Goal: Information Seeking & Learning: Learn about a topic

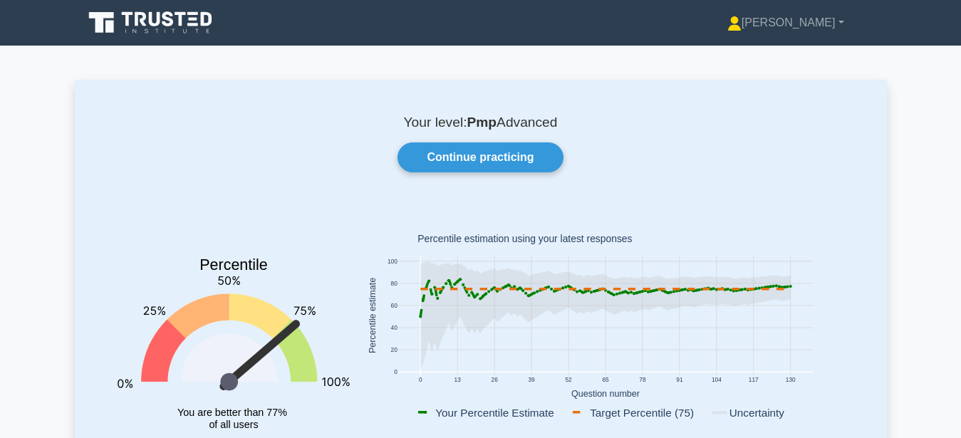
click at [651, 170] on div "Continue practicing" at bounding box center [480, 158] width 761 height 30
click at [644, 172] on div "Continue practicing" at bounding box center [480, 158] width 761 height 30
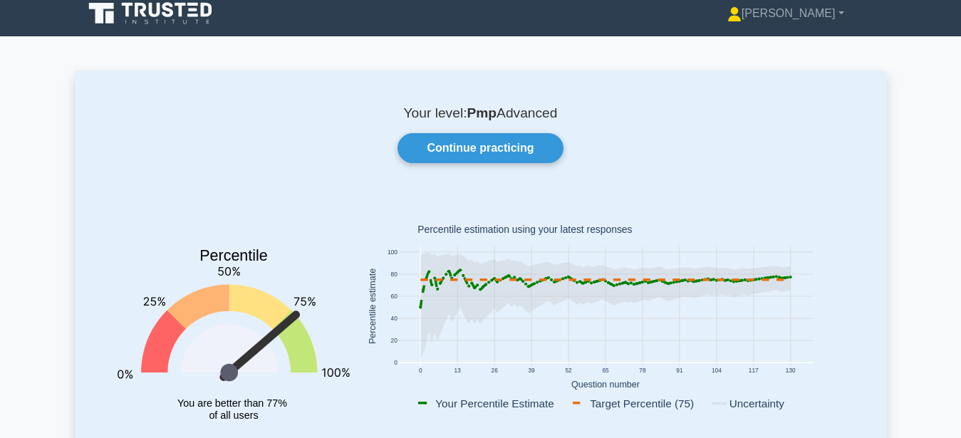
scroll to position [73, 0]
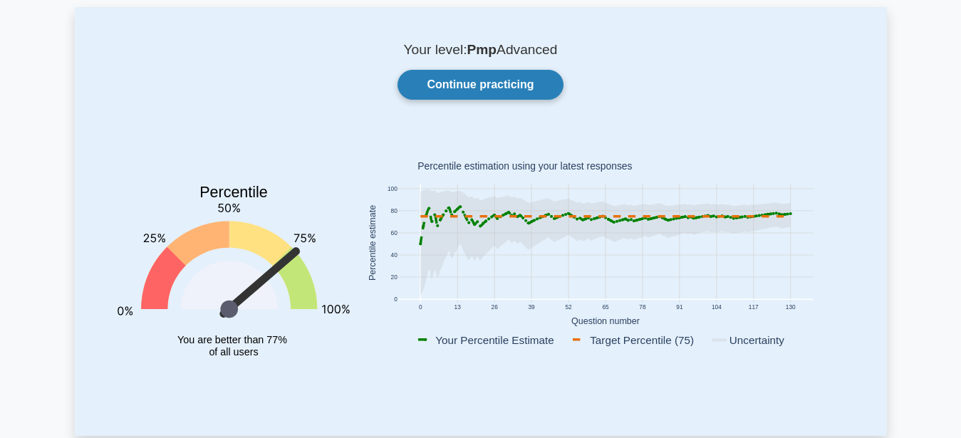
click at [536, 98] on link "Continue practicing" at bounding box center [480, 85] width 165 height 30
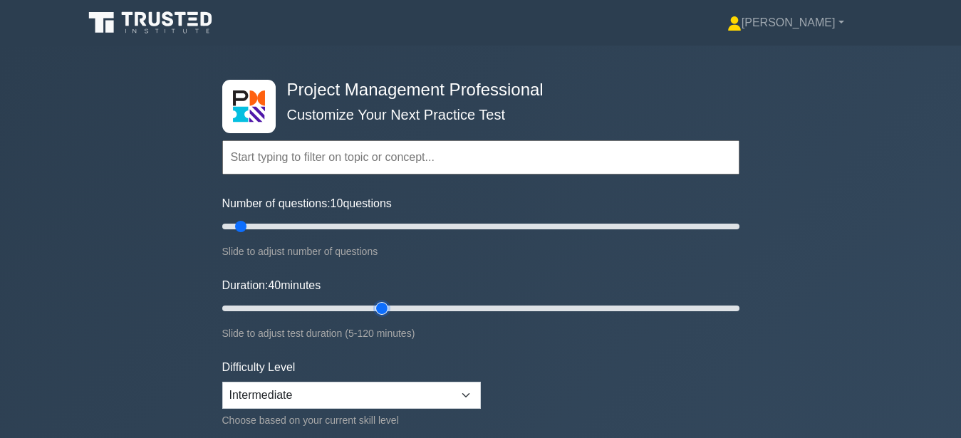
type input "40"
click at [392, 304] on input "Duration: 40 minutes" at bounding box center [480, 308] width 517 height 17
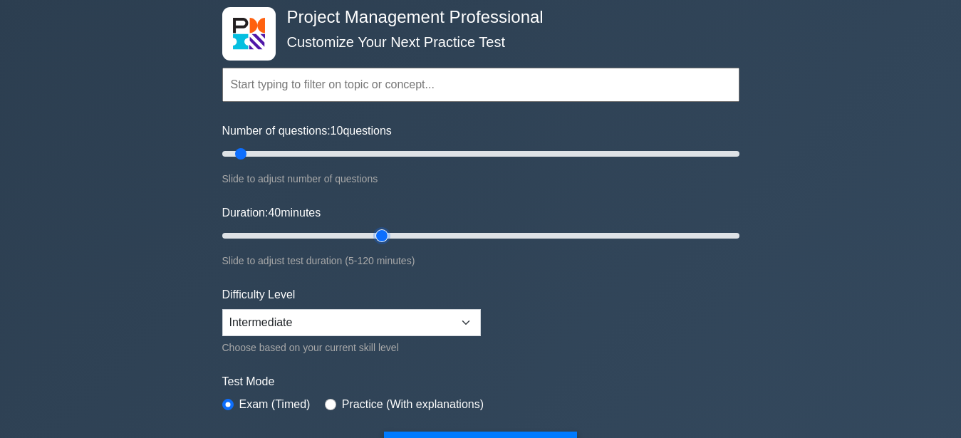
scroll to position [218, 0]
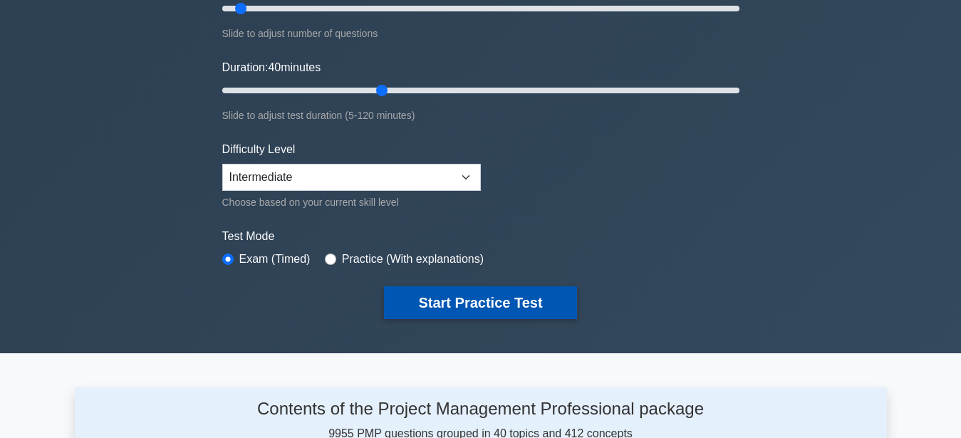
click at [535, 287] on button "Start Practice Test" at bounding box center [480, 302] width 192 height 33
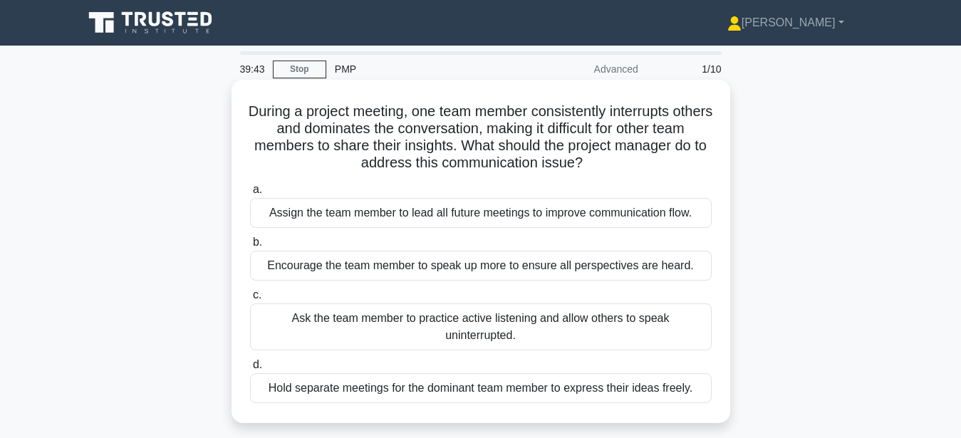
scroll to position [73, 0]
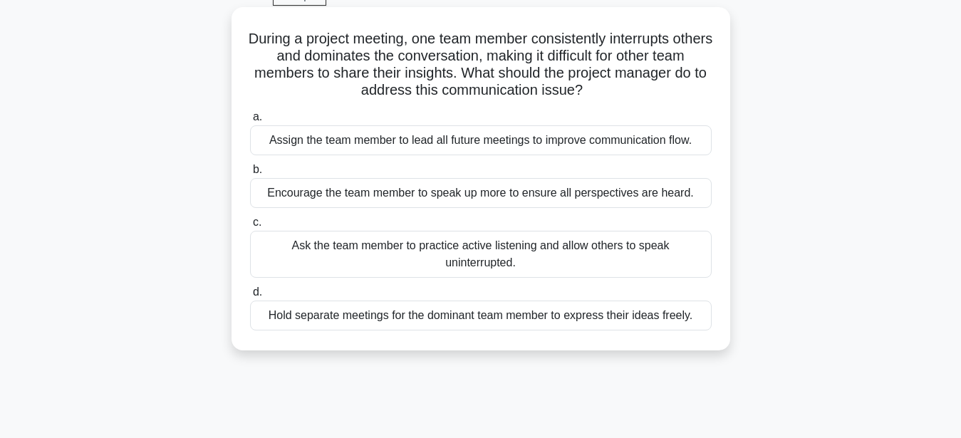
click at [650, 254] on div "Ask the team member to practice active listening and allow others to speak unin…" at bounding box center [481, 254] width 462 height 47
click at [250, 227] on input "c. Ask the team member to practice active listening and allow others to speak u…" at bounding box center [250, 222] width 0 height 9
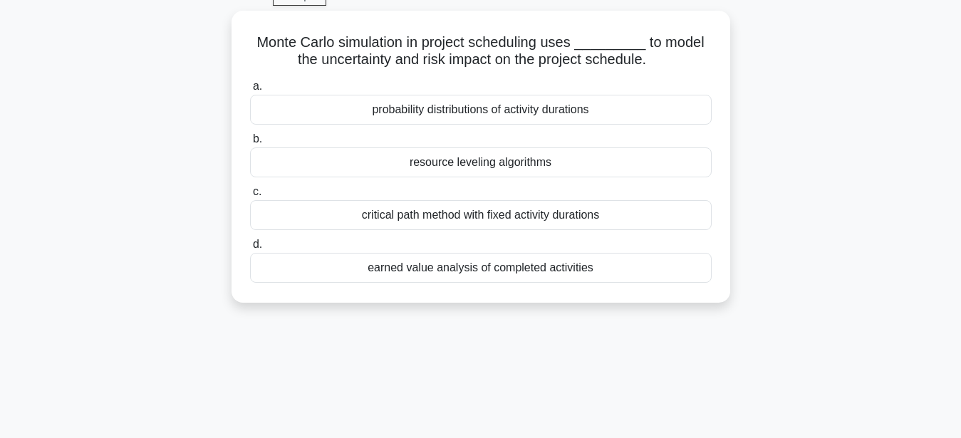
scroll to position [0, 0]
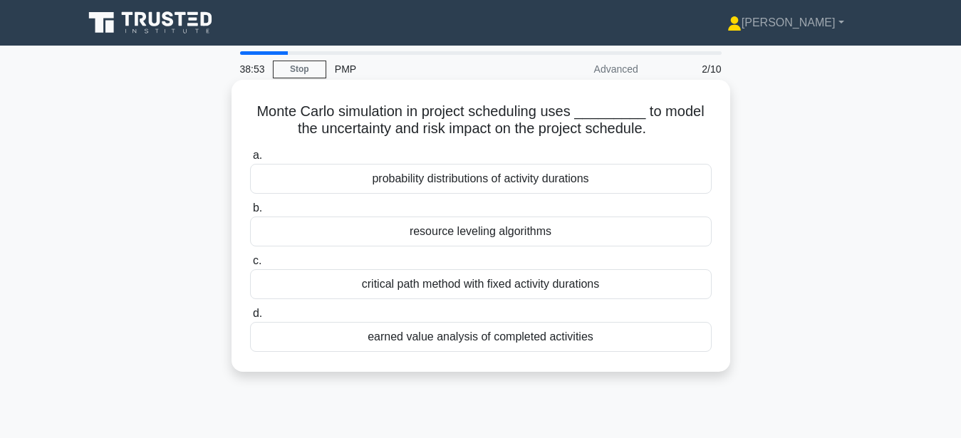
click at [655, 188] on div "probability distributions of activity durations" at bounding box center [481, 179] width 462 height 30
click at [250, 160] on input "a. probability distributions of activity durations" at bounding box center [250, 155] width 0 height 9
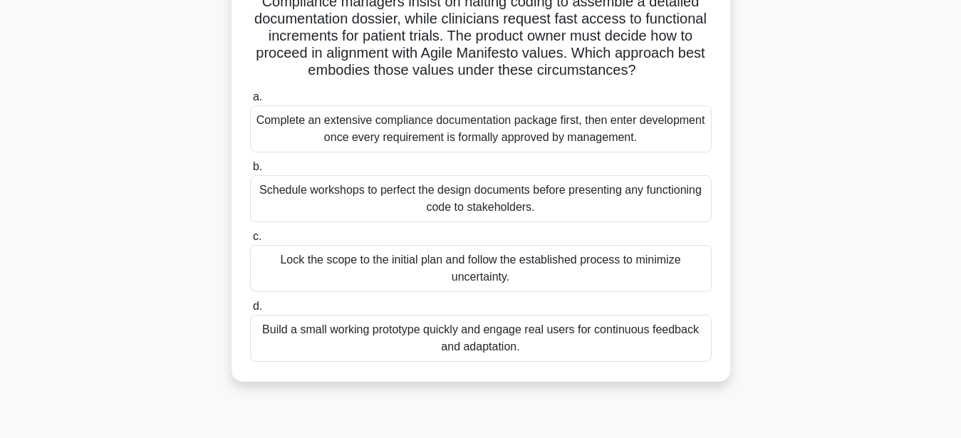
scroll to position [145, 0]
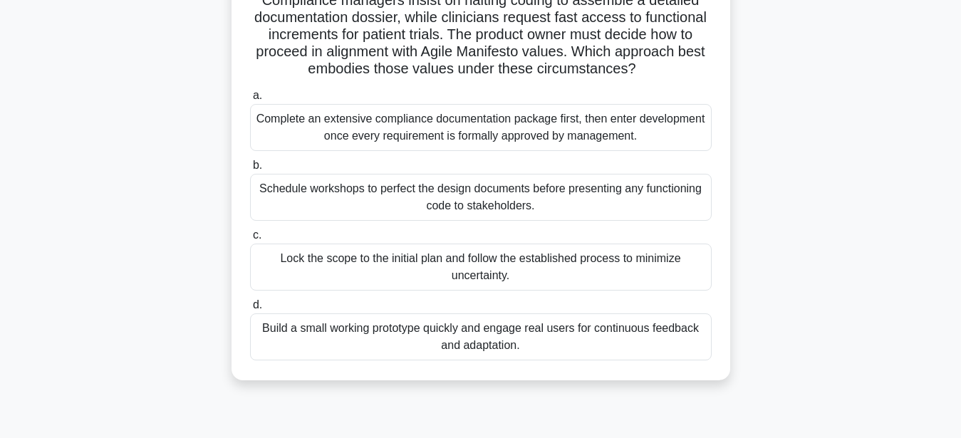
click at [590, 347] on div "Build a small working prototype quickly and engage real users for continuous fe…" at bounding box center [481, 337] width 462 height 47
click at [250, 310] on input "d. Build a small working prototype quickly and engage real users for continuous…" at bounding box center [250, 305] width 0 height 9
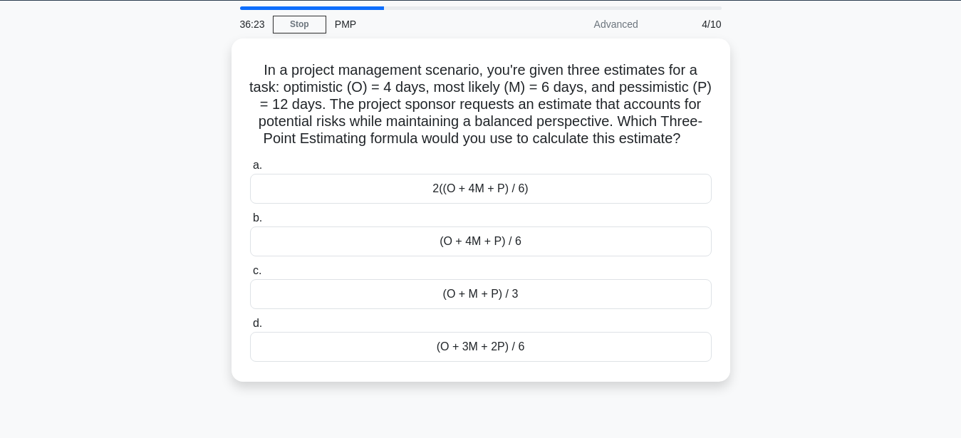
scroll to position [73, 0]
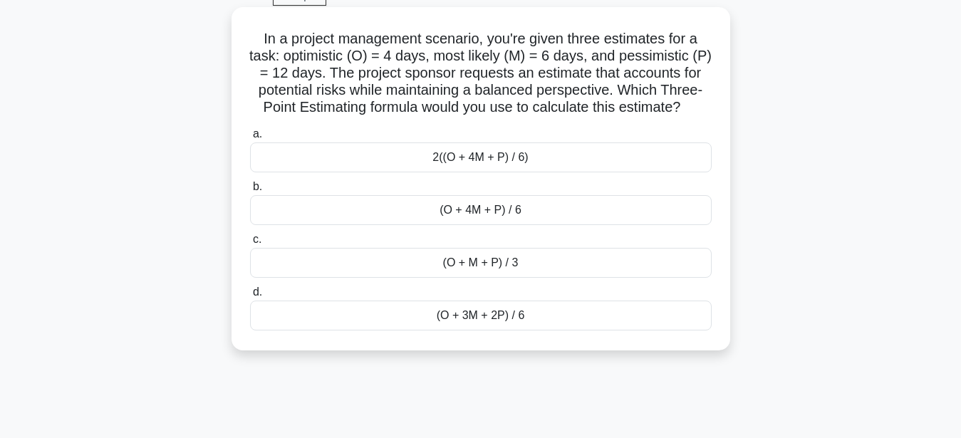
click at [590, 212] on div "(O + 4M + P) / 6" at bounding box center [481, 210] width 462 height 30
click at [250, 192] on input "b. (O + 4M + P) / 6" at bounding box center [250, 186] width 0 height 9
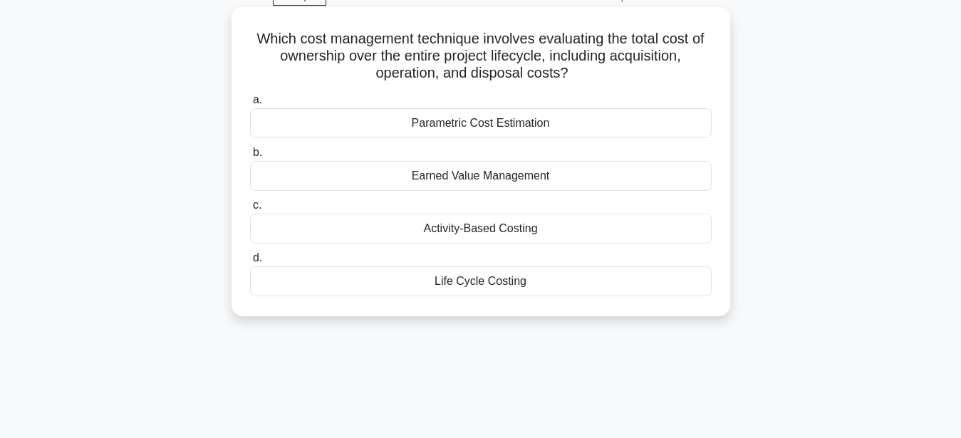
click at [509, 289] on div "Life Cycle Costing" at bounding box center [481, 281] width 462 height 30
click at [250, 263] on input "d. Life Cycle Costing" at bounding box center [250, 258] width 0 height 9
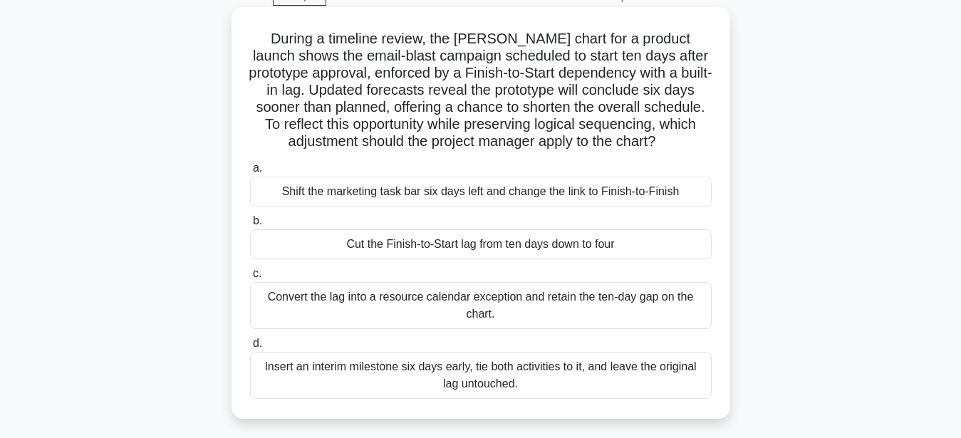
click at [521, 243] on div "Cut the Finish-to-Start lag from ten days down to four" at bounding box center [481, 244] width 462 height 30
click at [250, 226] on input "b. Cut the Finish-to-Start lag from ten days down to four" at bounding box center [250, 221] width 0 height 9
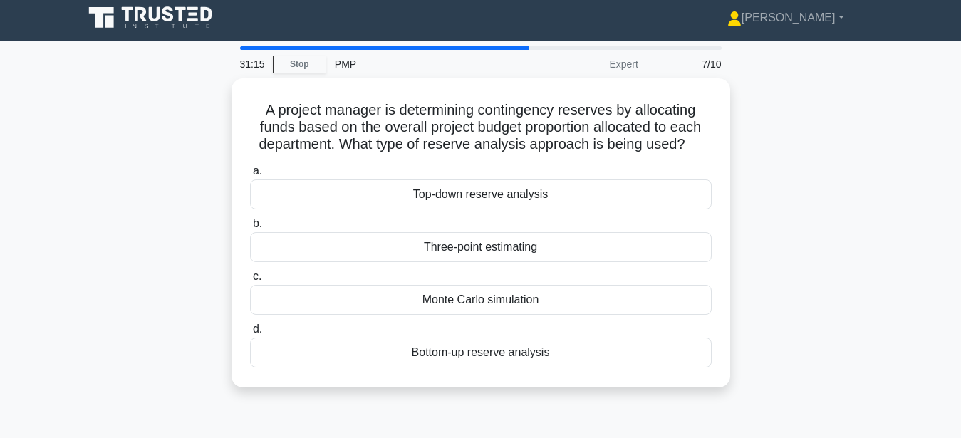
scroll to position [0, 0]
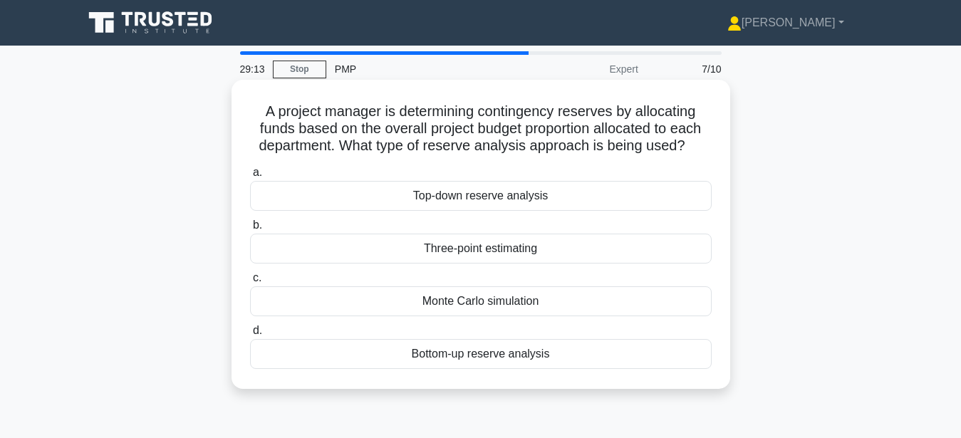
click at [535, 195] on div "Top-down reserve analysis" at bounding box center [481, 196] width 462 height 30
click at [250, 177] on input "a. Top-down reserve analysis" at bounding box center [250, 172] width 0 height 9
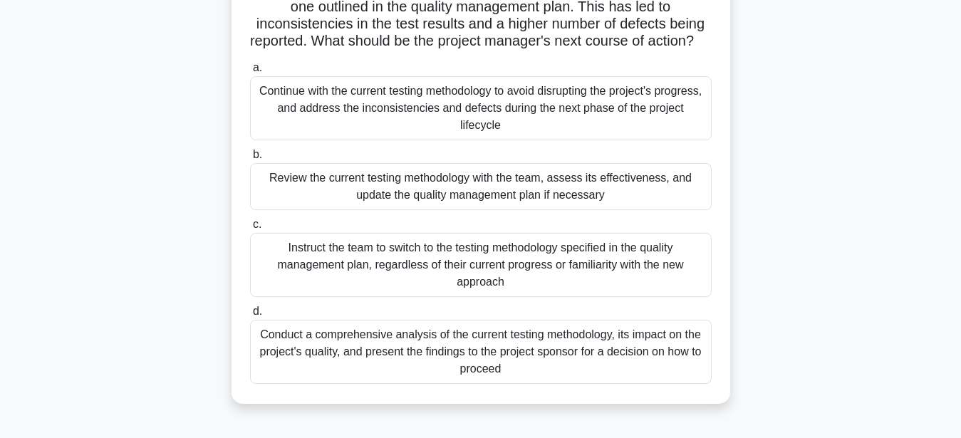
scroll to position [145, 0]
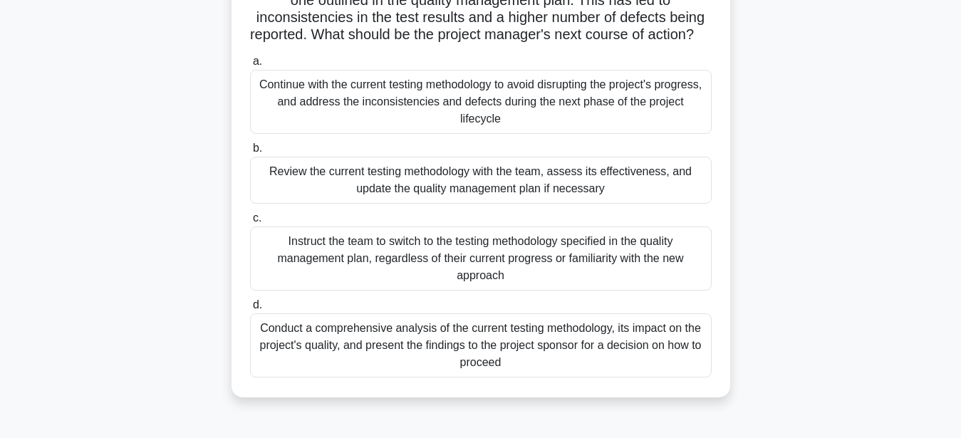
click at [559, 274] on div "Instruct the team to switch to the testing methodology specified in the quality…" at bounding box center [481, 259] width 462 height 64
click at [250, 223] on input "c. Instruct the team to switch to the testing methodology specified in the qual…" at bounding box center [250, 218] width 0 height 9
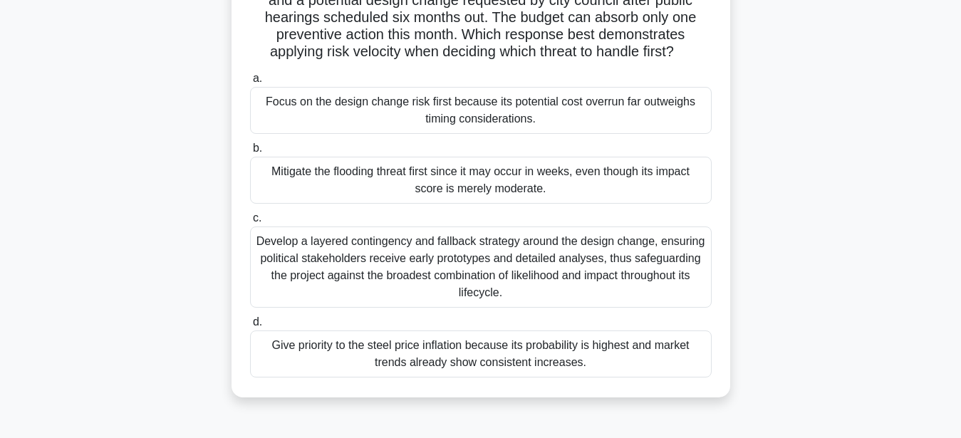
click at [561, 281] on div "Develop a layered contingency and fallback strategy around the design change, e…" at bounding box center [481, 267] width 462 height 81
click at [250, 223] on input "c. Develop a layered contingency and fallback strategy around the design change…" at bounding box center [250, 218] width 0 height 9
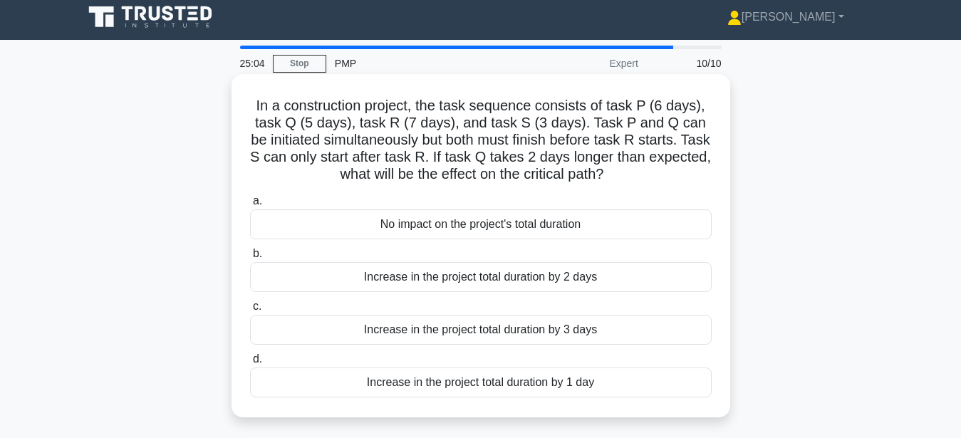
scroll to position [0, 0]
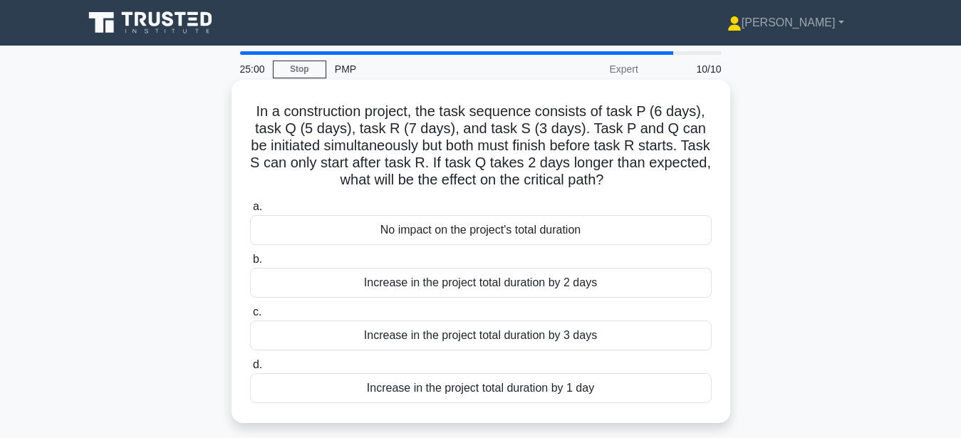
click at [683, 227] on div "No impact on the project's total duration" at bounding box center [481, 230] width 462 height 30
click at [250, 212] on input "a. No impact on the project's total duration" at bounding box center [250, 206] width 0 height 9
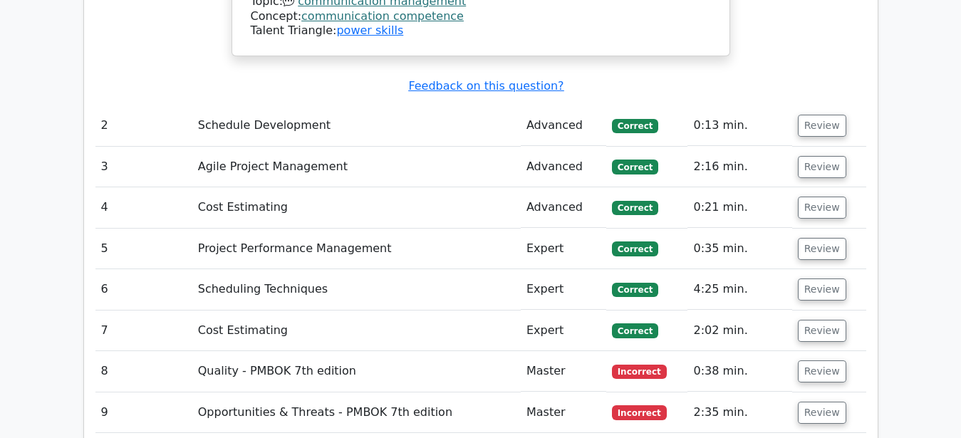
scroll to position [1672, 0]
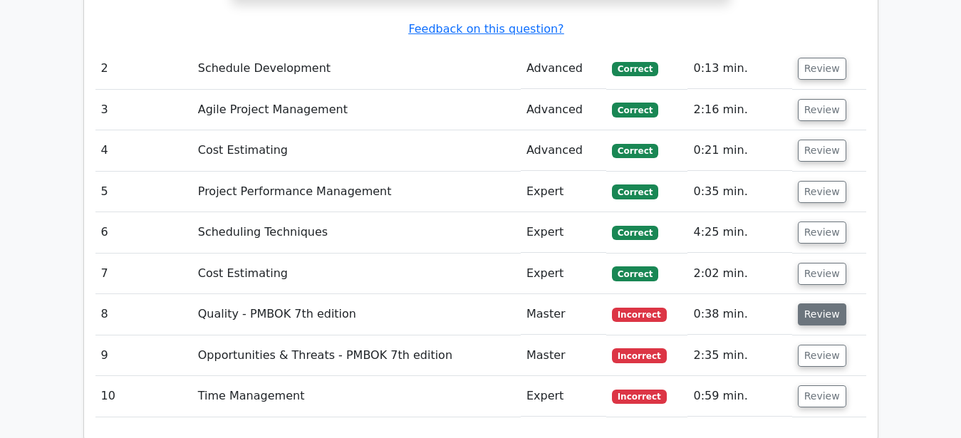
click at [802, 304] on button "Review" at bounding box center [822, 315] width 48 height 22
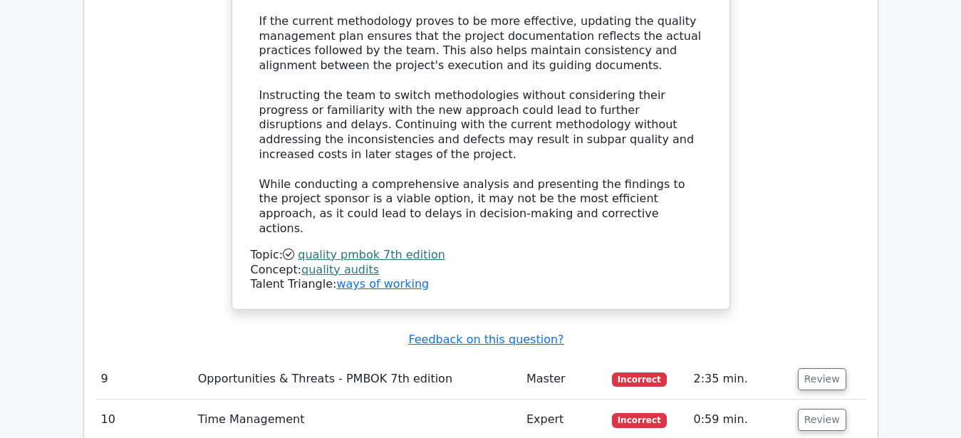
scroll to position [2616, 0]
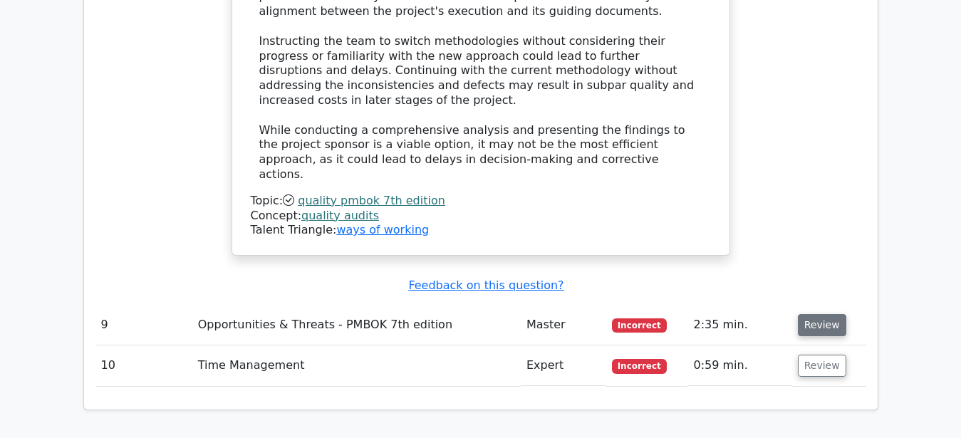
click at [813, 314] on button "Review" at bounding box center [822, 325] width 48 height 22
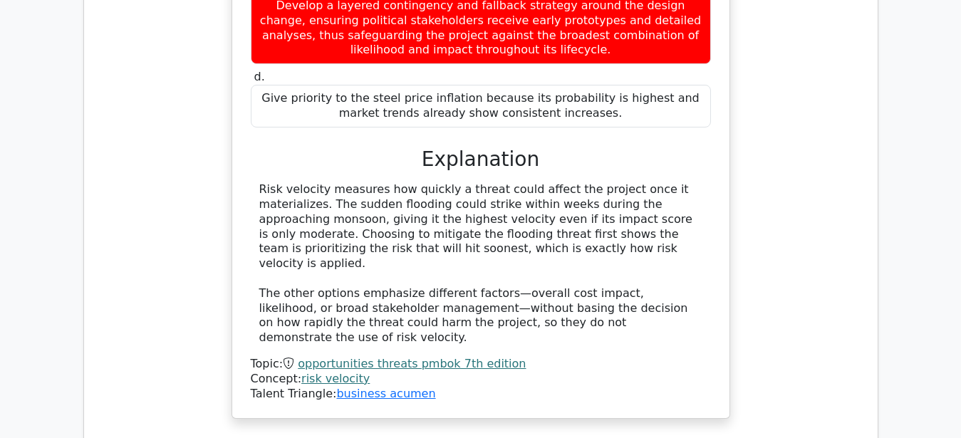
scroll to position [3343, 0]
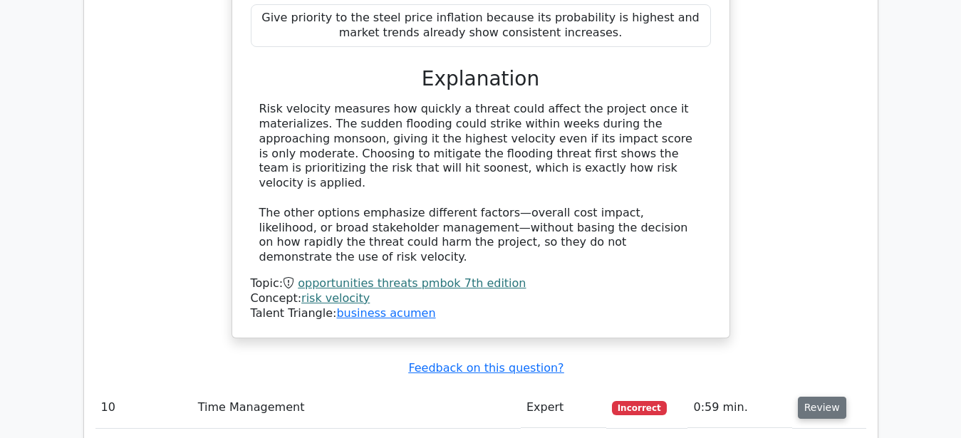
click at [812, 397] on button "Review" at bounding box center [822, 408] width 48 height 22
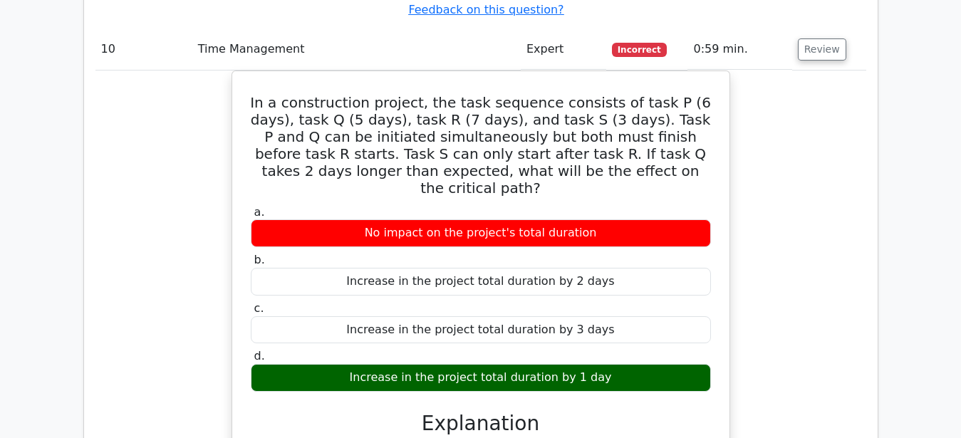
scroll to position [4068, 0]
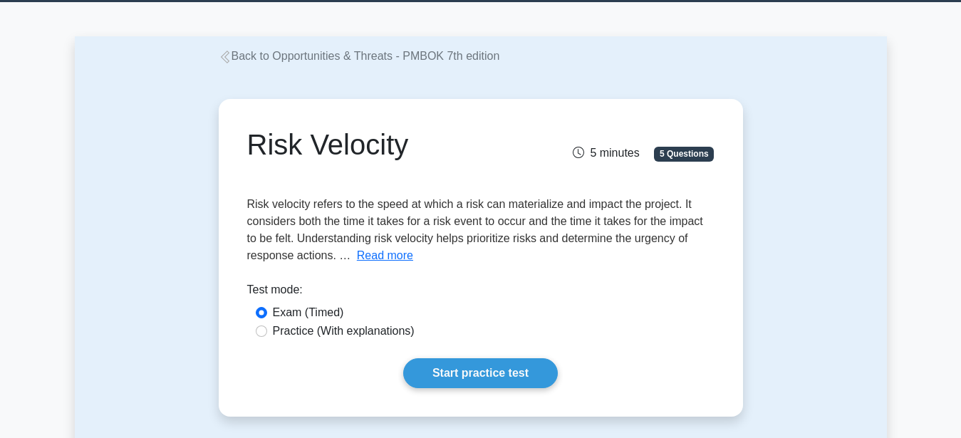
scroll to position [73, 0]
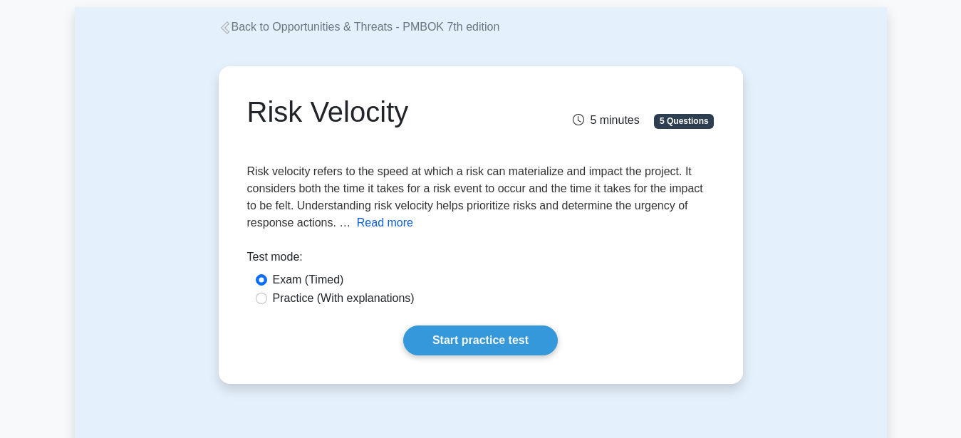
click at [390, 224] on button "Read more" at bounding box center [385, 222] width 56 height 17
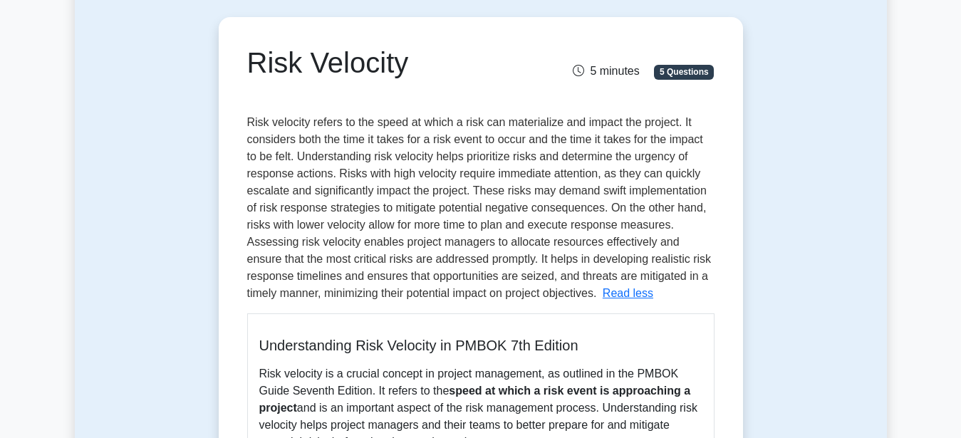
scroll to position [145, 0]
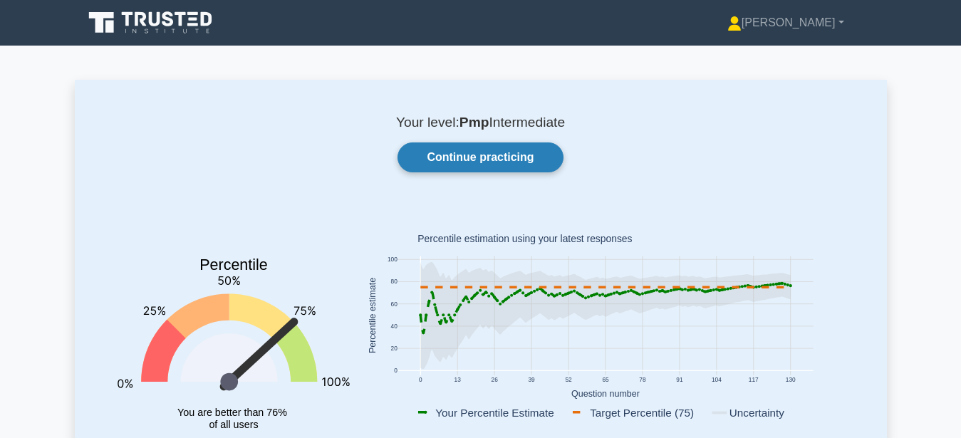
drag, startPoint x: 497, startPoint y: 208, endPoint x: 484, endPoint y: 157, distance: 52.2
click at [495, 205] on div "Your level: Pmp Intermediate Continue practicing Percentile You are better than…" at bounding box center [481, 294] width 812 height 429
click at [482, 156] on link "Continue practicing" at bounding box center [480, 158] width 165 height 30
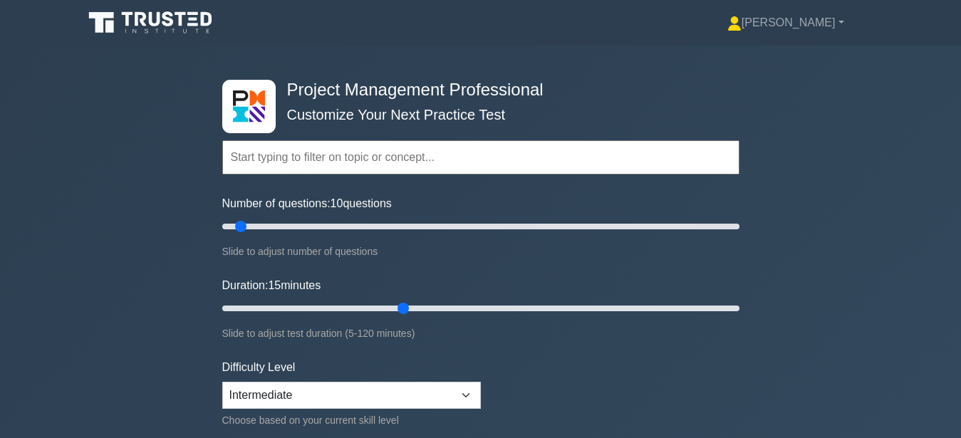
drag, startPoint x: 279, startPoint y: 307, endPoint x: 410, endPoint y: 298, distance: 132.1
type input "45"
click at [410, 300] on input "Duration: 15 minutes" at bounding box center [480, 308] width 517 height 17
drag, startPoint x: 255, startPoint y: 228, endPoint x: 275, endPoint y: 235, distance: 21.2
type input "25"
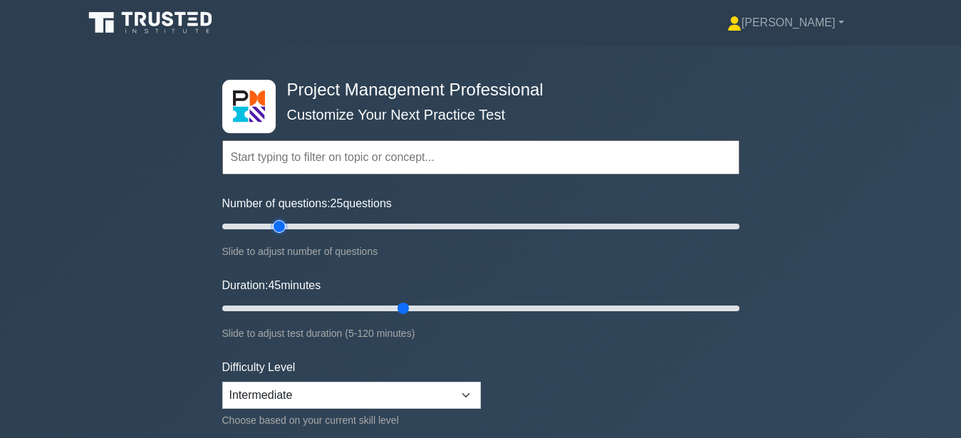
click at [275, 235] on input "Number of questions: 25 questions" at bounding box center [480, 226] width 517 height 17
drag, startPoint x: 408, startPoint y: 305, endPoint x: 455, endPoint y: 306, distance: 47.0
type input "55"
click at [451, 303] on input "Duration: 45 minutes" at bounding box center [480, 308] width 517 height 17
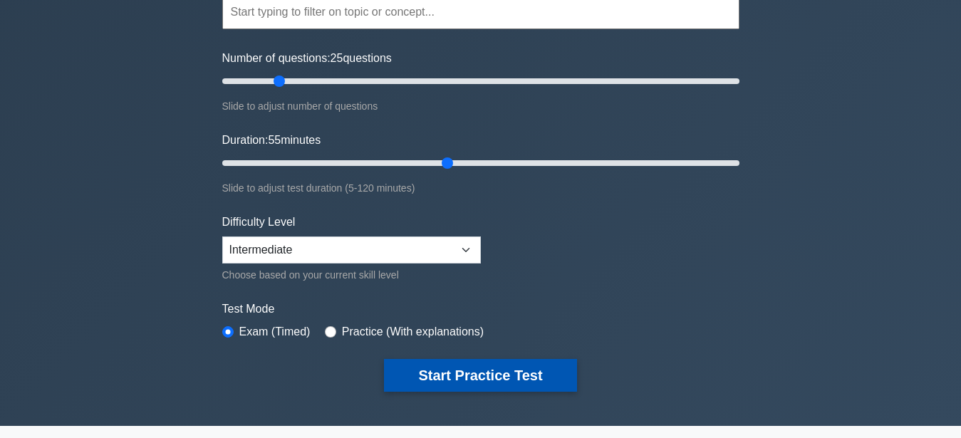
click at [537, 382] on button "Start Practice Test" at bounding box center [480, 375] width 192 height 33
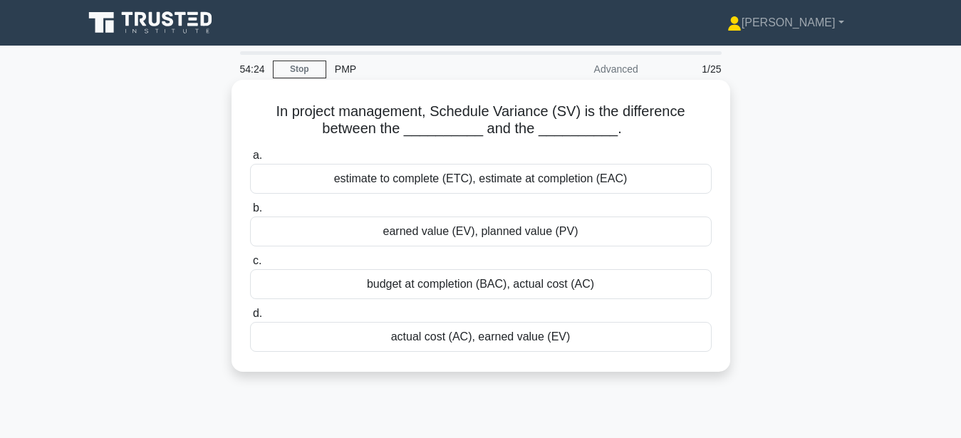
click at [534, 231] on div "earned value (EV), planned value (PV)" at bounding box center [481, 232] width 462 height 30
click at [250, 213] on input "b. earned value (EV), planned value (PV)" at bounding box center [250, 208] width 0 height 9
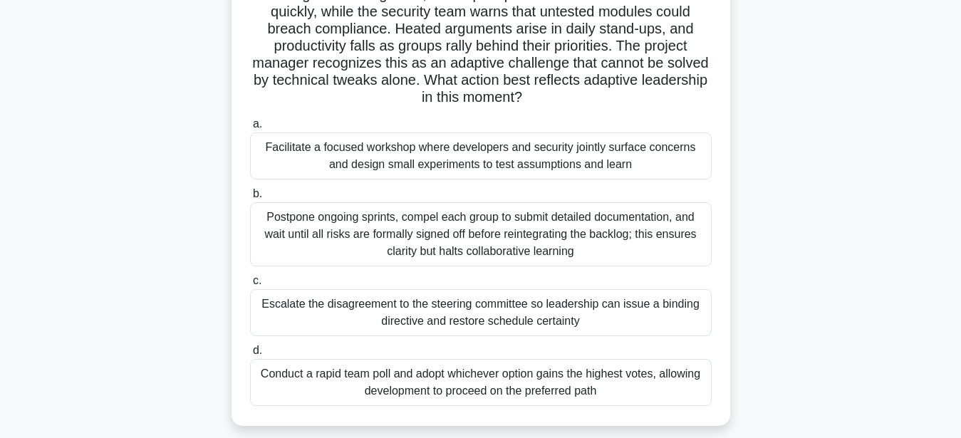
scroll to position [145, 0]
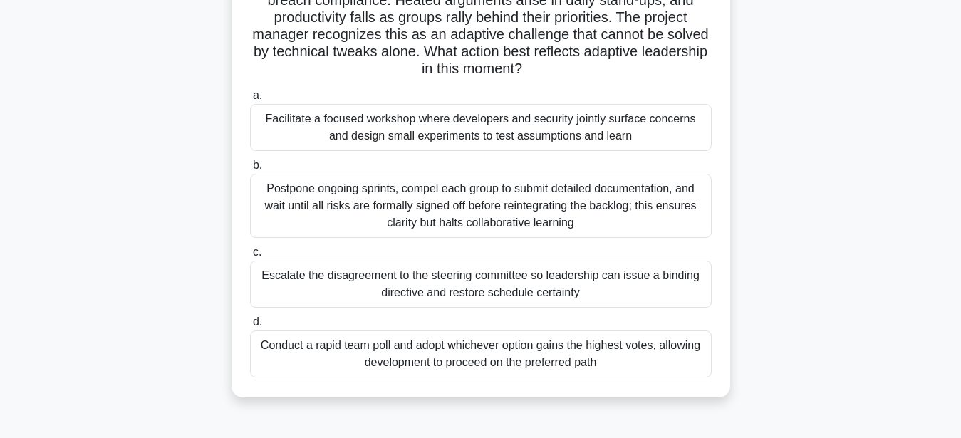
click at [672, 124] on div "Facilitate a focused workshop where developers and security jointly surface con…" at bounding box center [481, 127] width 462 height 47
click at [250, 100] on input "a. Facilitate a focused workshop where developers and security jointly surface …" at bounding box center [250, 95] width 0 height 9
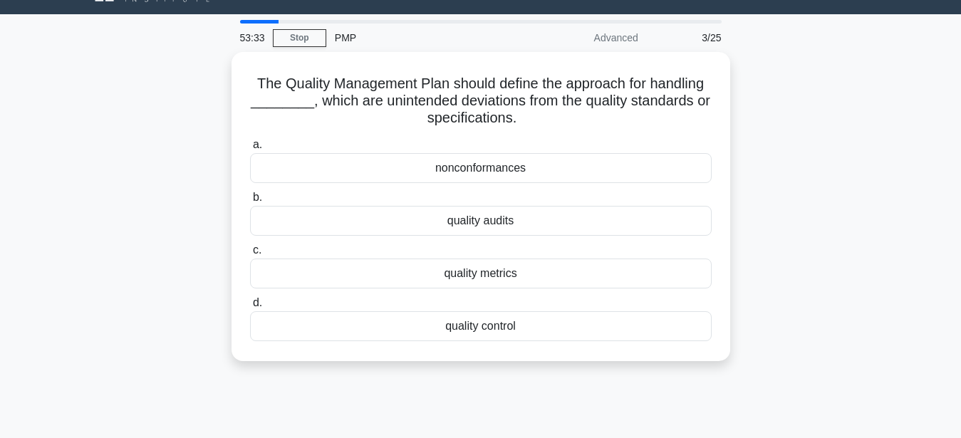
scroll to position [0, 0]
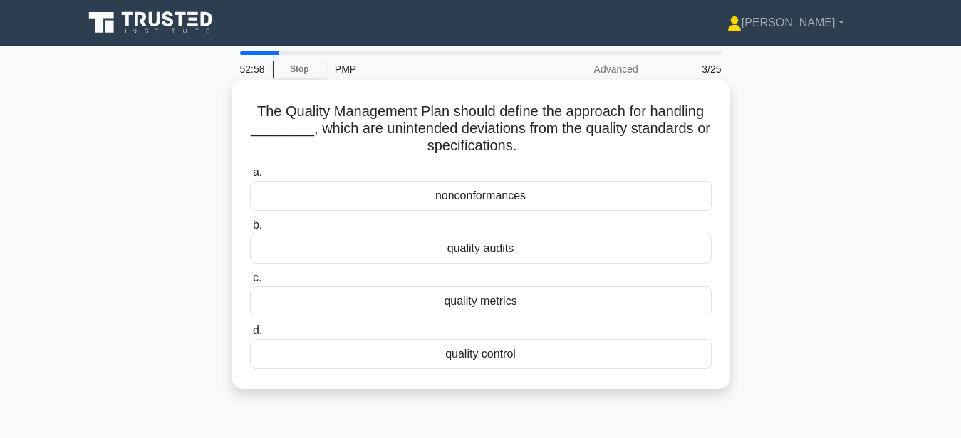
click at [621, 187] on div "nonconformances" at bounding box center [481, 196] width 462 height 30
click at [250, 177] on input "a. nonconformances" at bounding box center [250, 172] width 0 height 9
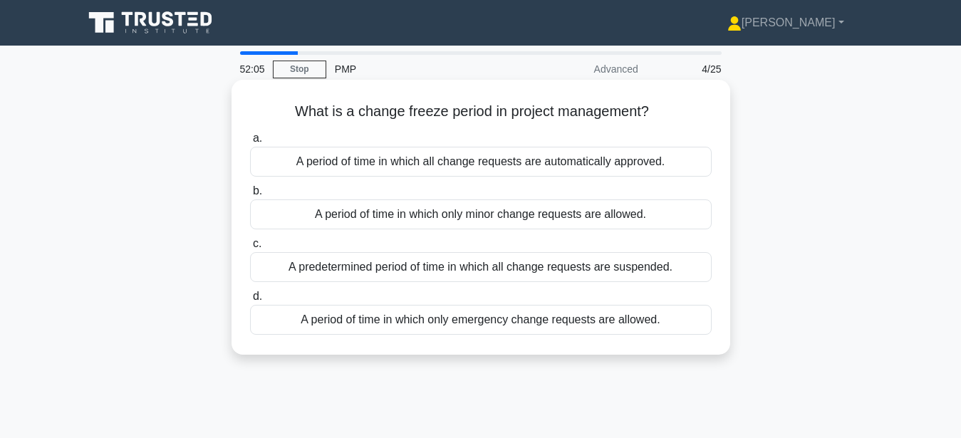
click at [604, 323] on div "A period of time in which only emergency change requests are allowed." at bounding box center [481, 320] width 462 height 30
click at [250, 301] on input "d. A period of time in which only emergency change requests are allowed." at bounding box center [250, 296] width 0 height 9
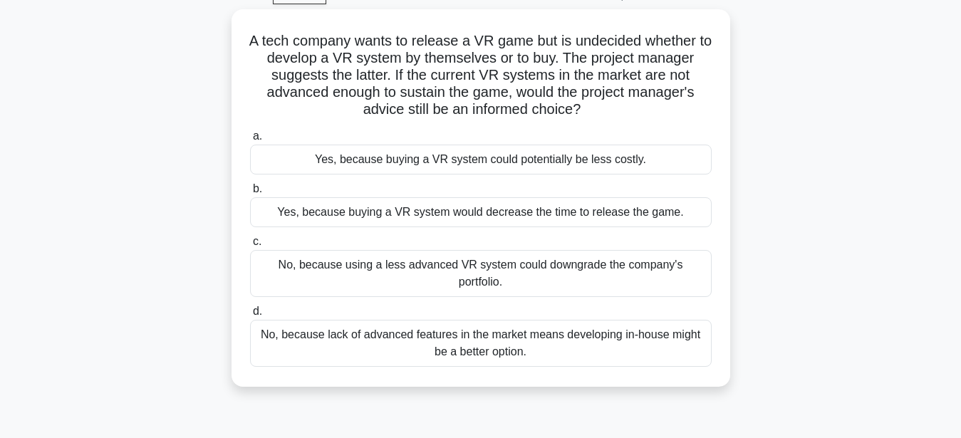
scroll to position [73, 0]
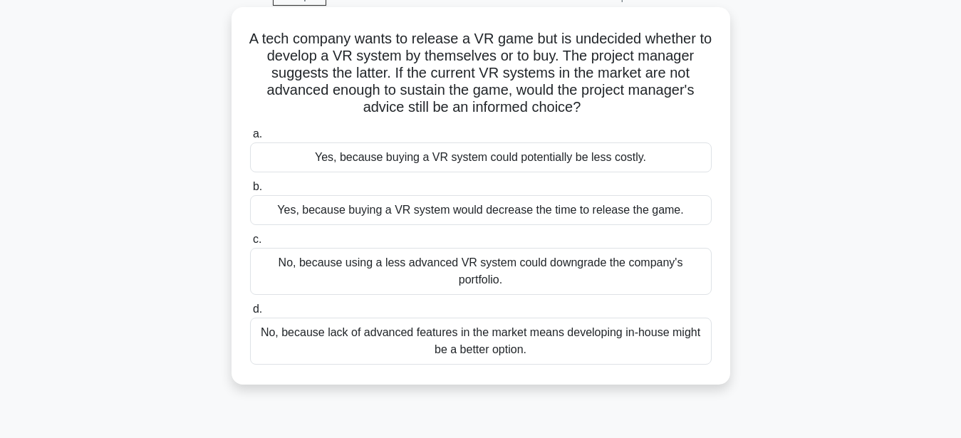
click at [555, 212] on div "Yes, because buying a VR system would decrease the time to release the game." at bounding box center [481, 210] width 462 height 30
click at [250, 192] on input "b. Yes, because buying a VR system would decrease the time to release the game." at bounding box center [250, 186] width 0 height 9
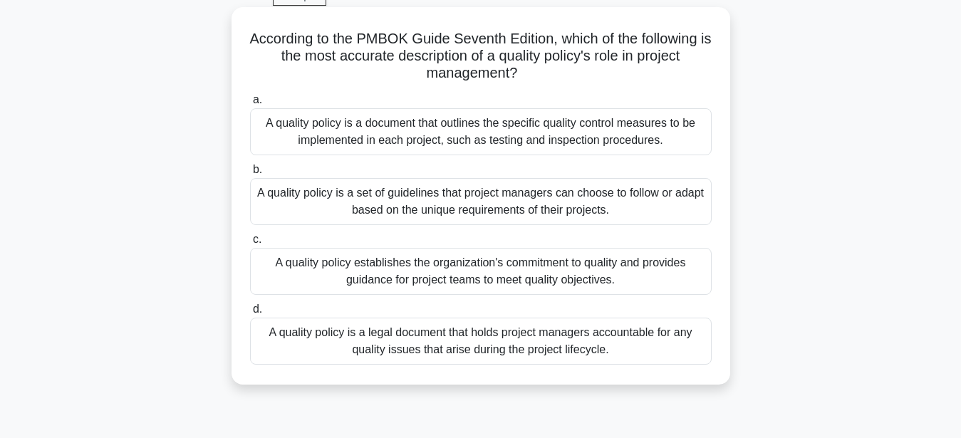
click at [357, 279] on div "A quality policy establishes the organization's commitment to quality and provi…" at bounding box center [481, 271] width 462 height 47
click at [250, 244] on input "c. A quality policy establishes the organization's commitment to quality and pr…" at bounding box center [250, 239] width 0 height 9
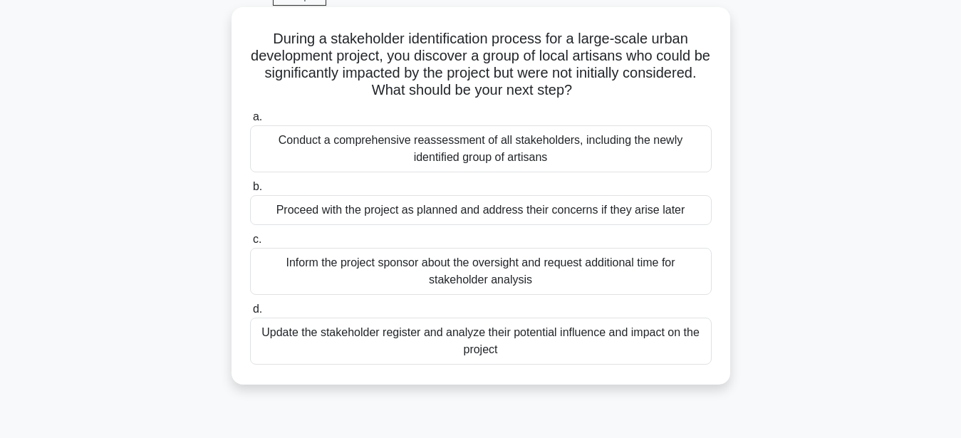
click at [571, 343] on div "Update the stakeholder register and analyze their potential influence and impac…" at bounding box center [481, 341] width 462 height 47
click at [250, 314] on input "d. Update the stakeholder register and analyze their potential influence and im…" at bounding box center [250, 309] width 0 height 9
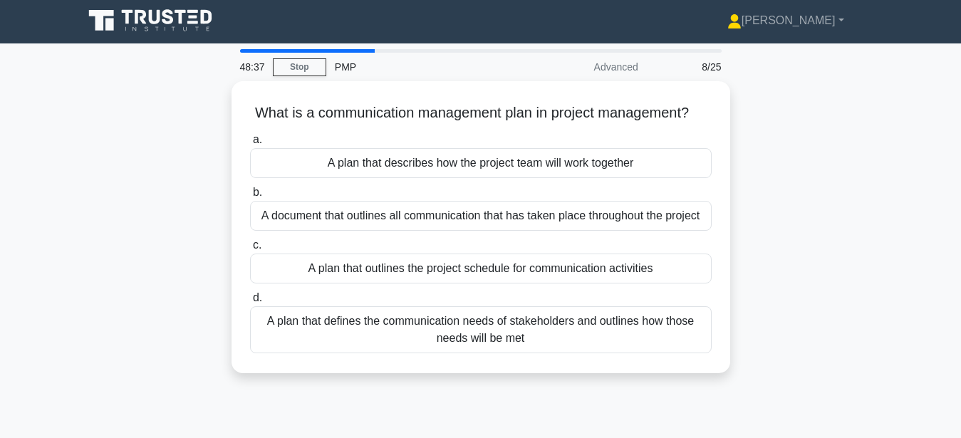
scroll to position [0, 0]
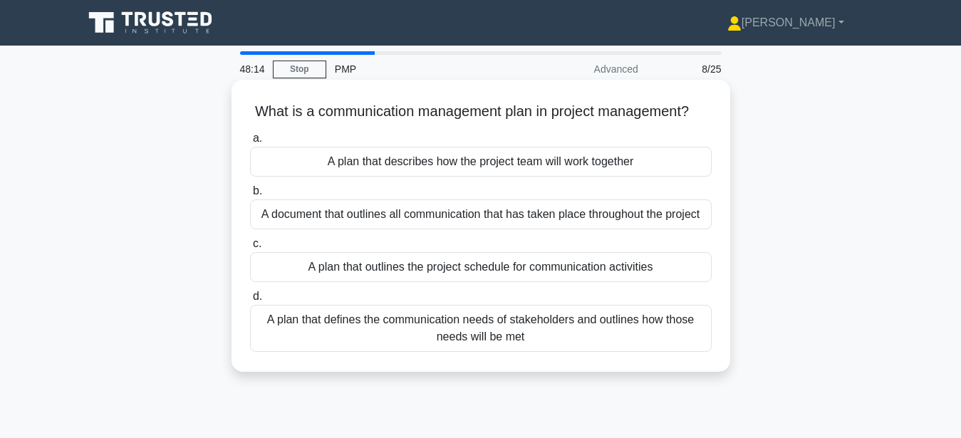
click at [538, 334] on div "A plan that defines the communication needs of stakeholders and outlines how th…" at bounding box center [481, 328] width 462 height 47
click at [250, 301] on input "d. A plan that defines the communication needs of stakeholders and outlines how…" at bounding box center [250, 296] width 0 height 9
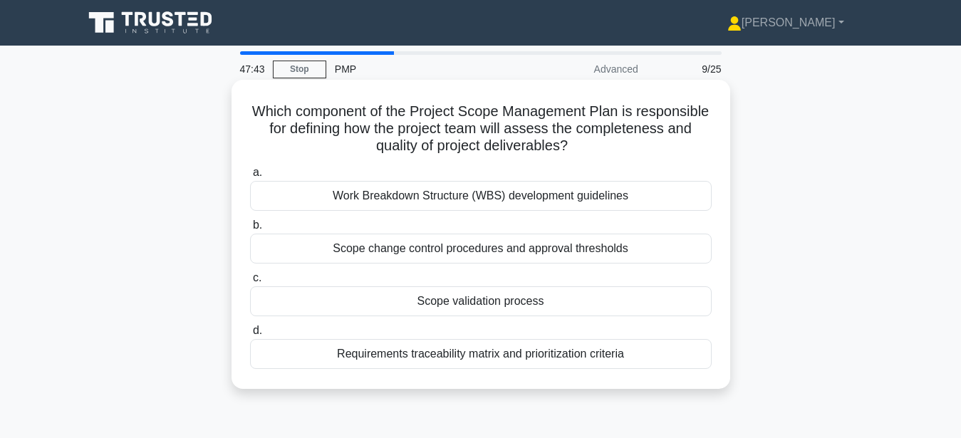
click at [541, 307] on div "Scope validation process" at bounding box center [481, 301] width 462 height 30
click at [250, 283] on input "c. Scope validation process" at bounding box center [250, 278] width 0 height 9
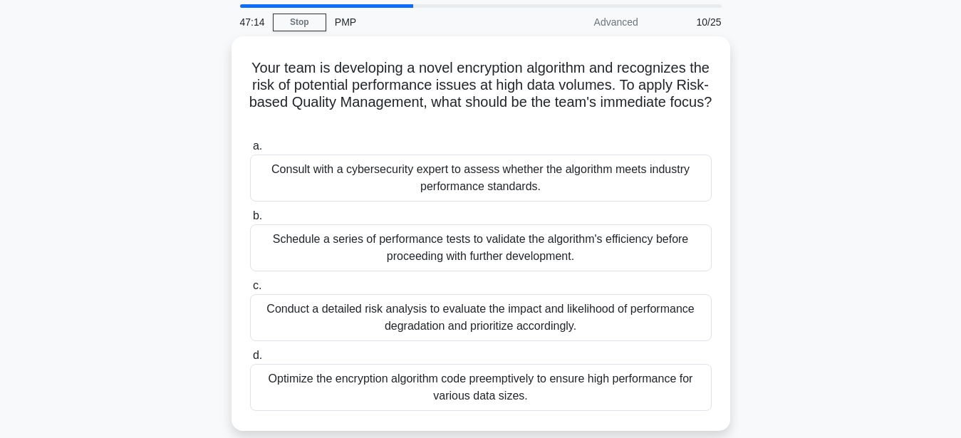
scroll to position [73, 0]
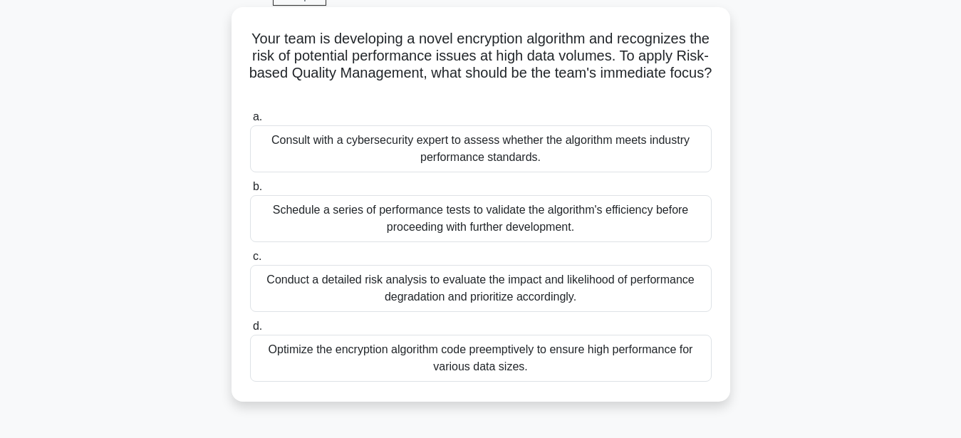
click at [413, 296] on div "Conduct a detailed risk analysis to evaluate the impact and likelihood of perfo…" at bounding box center [481, 288] width 462 height 47
click at [250, 261] on input "c. Conduct a detailed risk analysis to evaluate the impact and likelihood of pe…" at bounding box center [250, 256] width 0 height 9
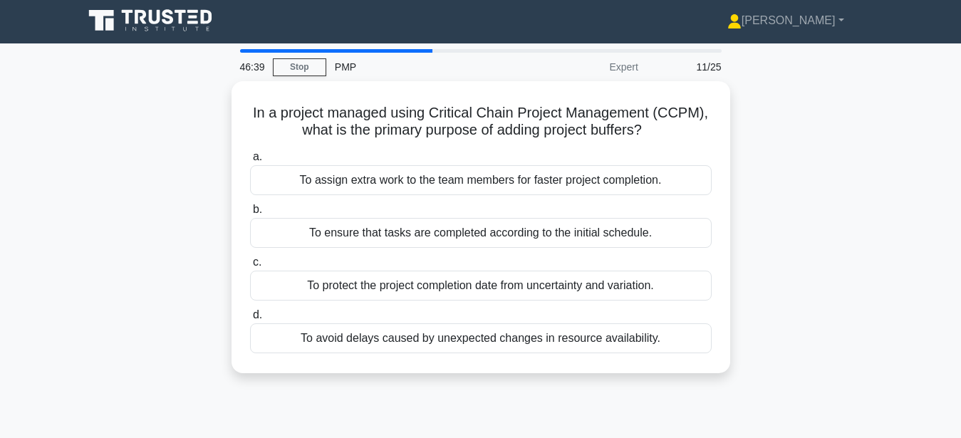
scroll to position [0, 0]
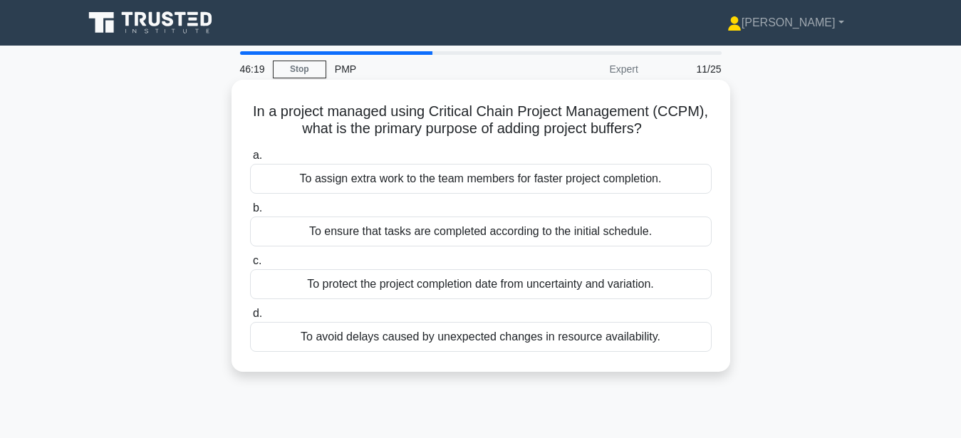
click at [611, 286] on div "To protect the project completion date from uncertainty and variation." at bounding box center [481, 284] width 462 height 30
click at [250, 266] on input "c. To protect the project completion date from uncertainty and variation." at bounding box center [250, 261] width 0 height 9
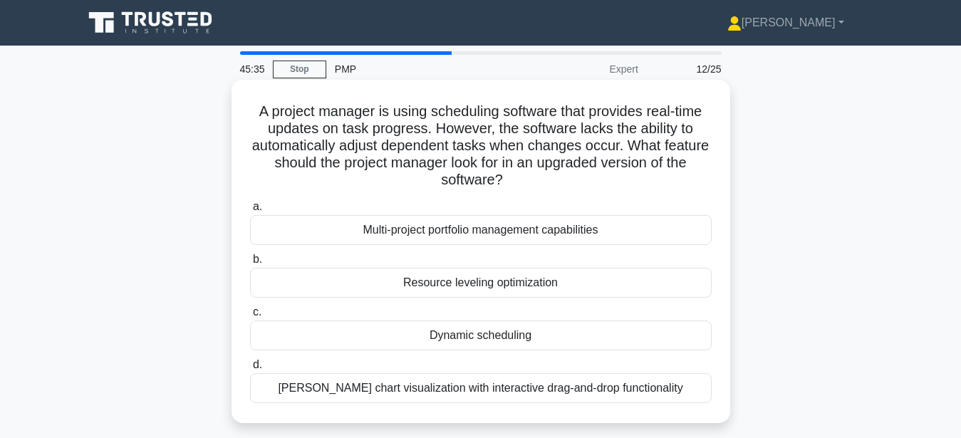
click at [459, 339] on div "Dynamic scheduling" at bounding box center [481, 336] width 462 height 30
click at [250, 317] on input "c. Dynamic scheduling" at bounding box center [250, 312] width 0 height 9
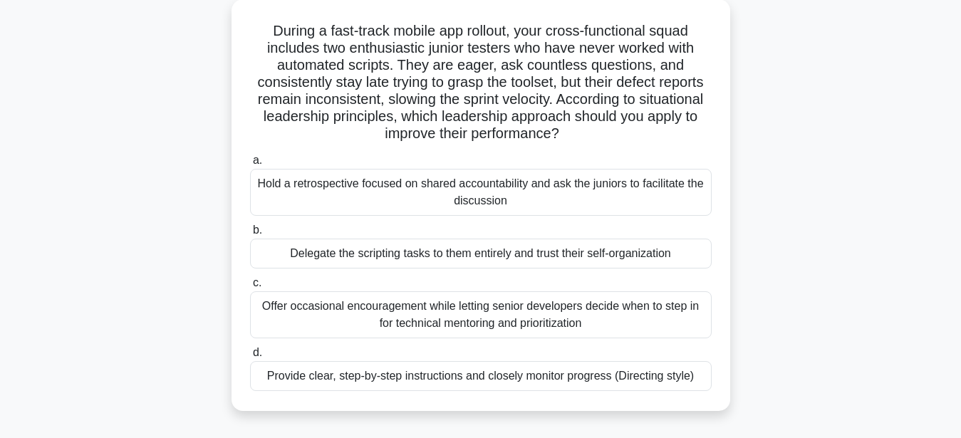
scroll to position [73, 0]
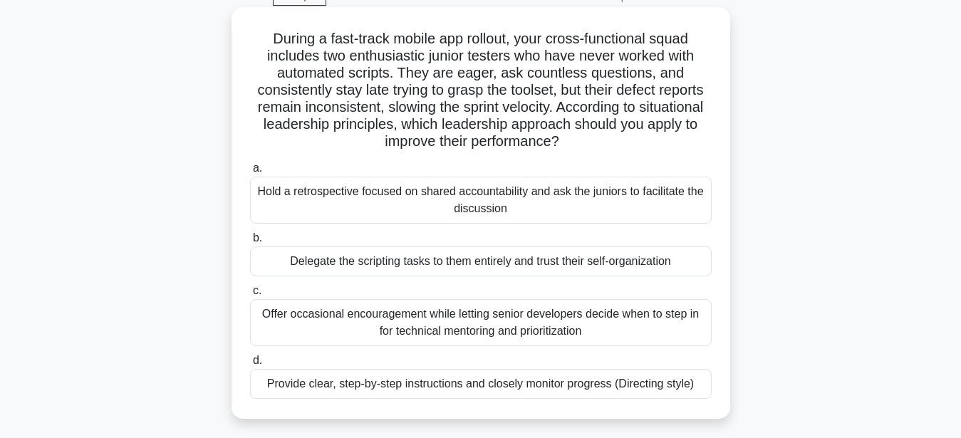
click at [451, 389] on div "Provide clear, step-by-step instructions and closely monitor progress (Directin…" at bounding box center [481, 384] width 462 height 30
click at [250, 366] on input "d. Provide clear, step-by-step instructions and closely monitor progress (Direc…" at bounding box center [250, 360] width 0 height 9
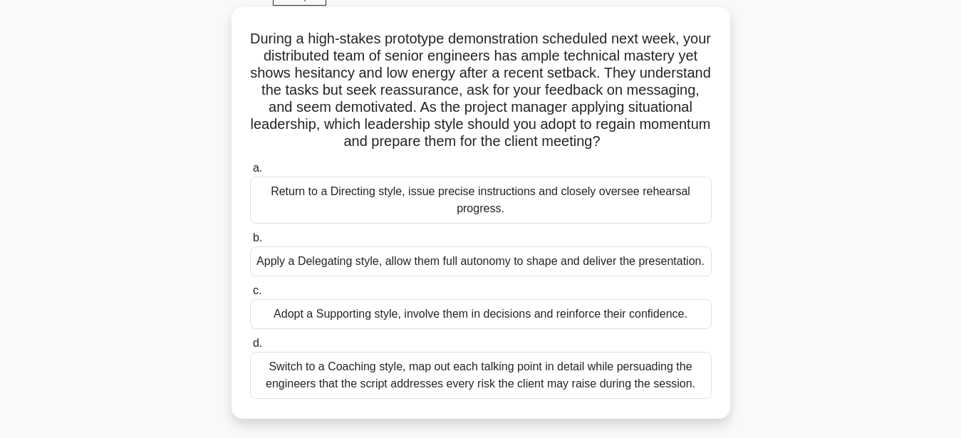
click at [569, 329] on div "Adopt a Supporting style, involve them in decisions and reinforce their confide…" at bounding box center [481, 314] width 462 height 30
click at [250, 296] on input "c. Adopt a Supporting style, involve them in decisions and reinforce their conf…" at bounding box center [250, 290] width 0 height 9
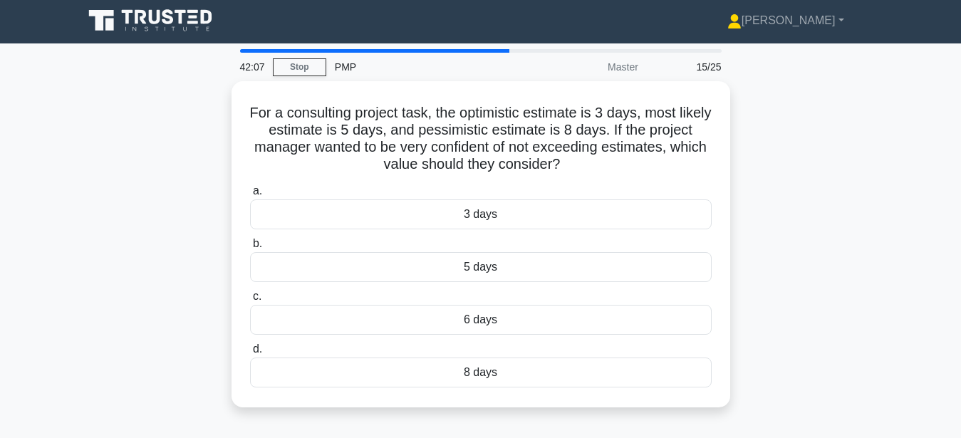
scroll to position [0, 0]
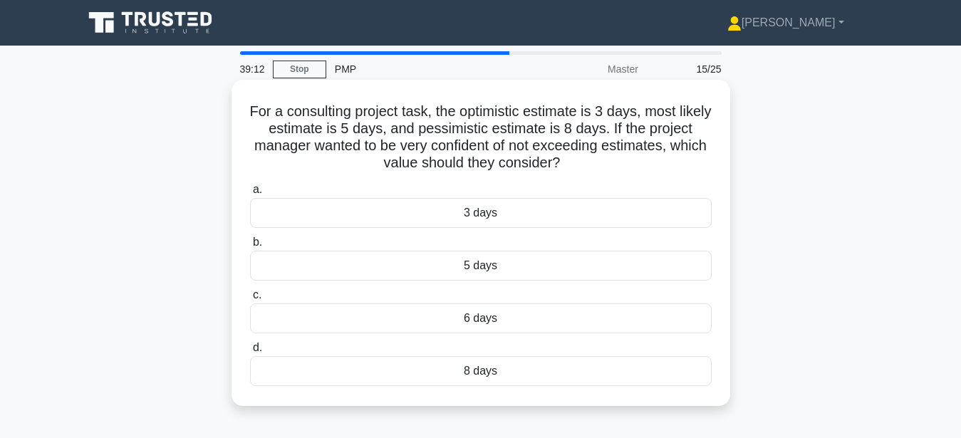
click at [522, 264] on div "5 days" at bounding box center [481, 266] width 462 height 30
click at [250, 247] on input "b. 5 days" at bounding box center [250, 242] width 0 height 9
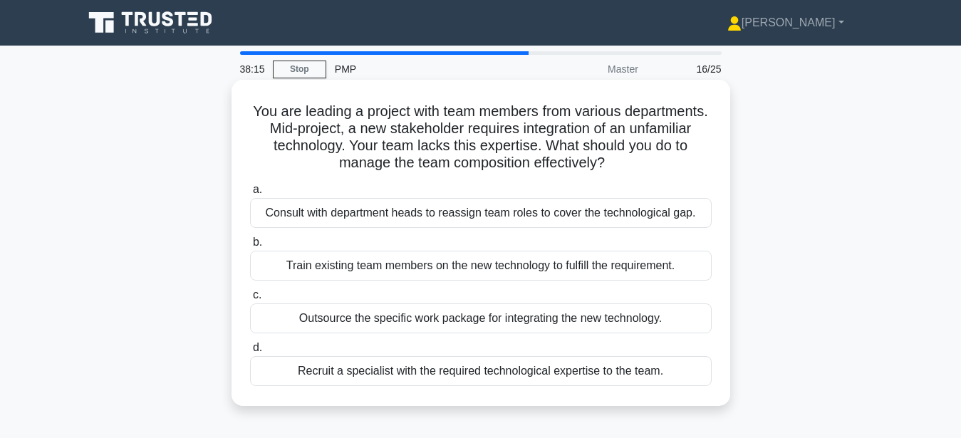
click at [425, 377] on div "Recruit a specialist with the required technological expertise to the team." at bounding box center [481, 371] width 462 height 30
click at [250, 353] on input "d. Recruit a specialist with the required technological expertise to the team." at bounding box center [250, 347] width 0 height 9
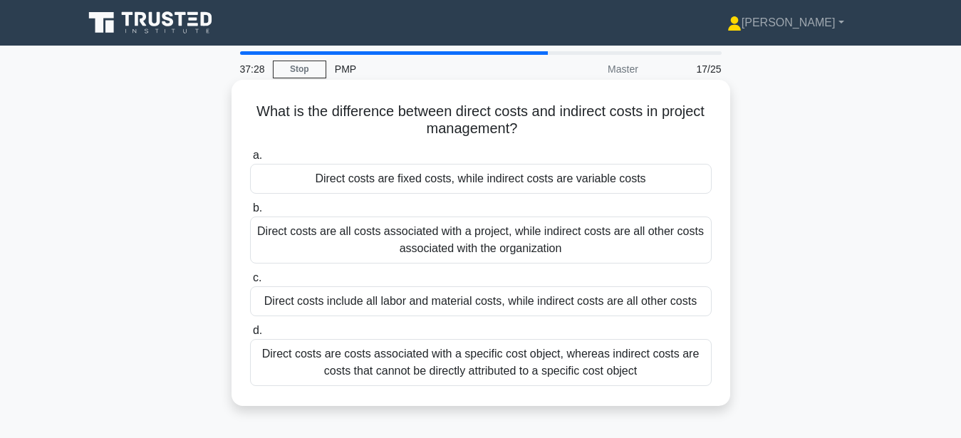
click at [463, 370] on div "Direct costs are costs associated with a specific cost object, whereas indirect…" at bounding box center [481, 362] width 462 height 47
click at [250, 336] on input "d. Direct costs are costs associated with a specific cost object, whereas indir…" at bounding box center [250, 330] width 0 height 9
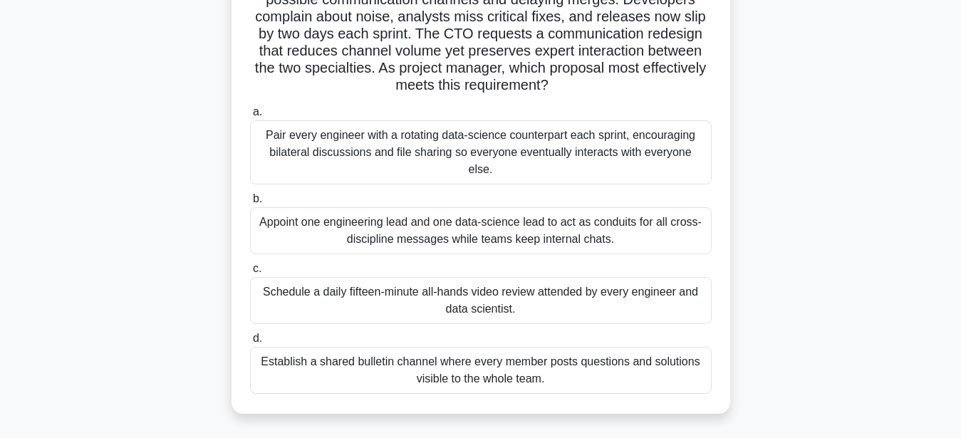
scroll to position [291, 0]
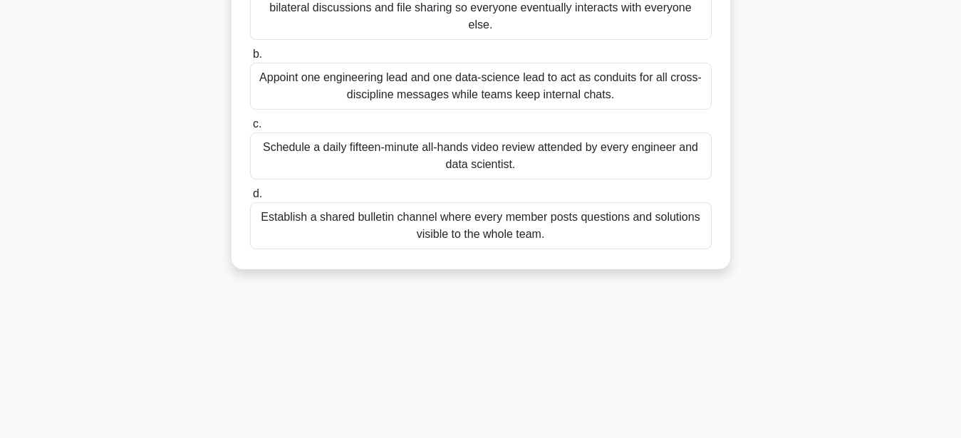
click at [397, 214] on div "Establish a shared bulletin channel where every member posts questions and solu…" at bounding box center [481, 225] width 462 height 47
click at [250, 199] on input "d. Establish a shared bulletin channel where every member posts questions and s…" at bounding box center [250, 194] width 0 height 9
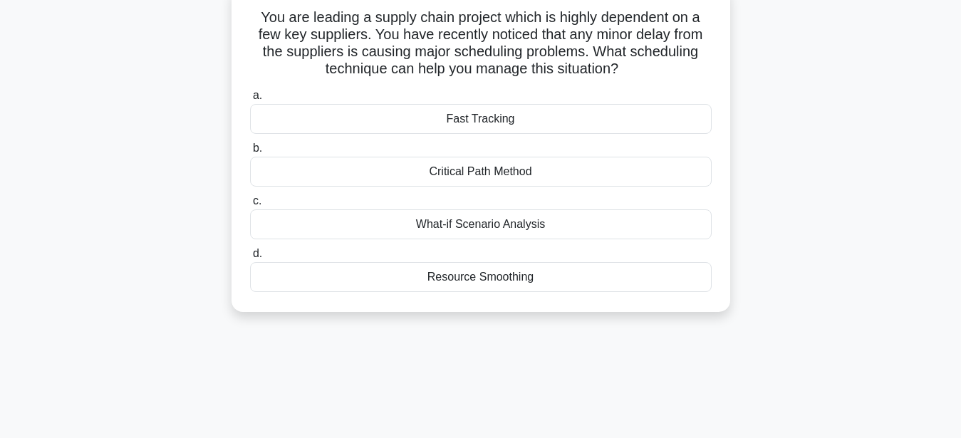
scroll to position [0, 0]
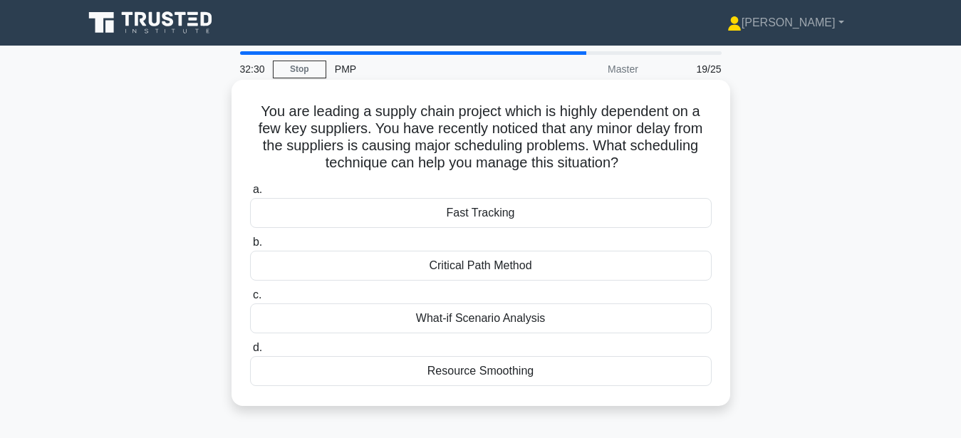
click at [611, 318] on div "What-if Scenario Analysis" at bounding box center [481, 319] width 462 height 30
click at [250, 300] on input "c. What-if Scenario Analysis" at bounding box center [250, 295] width 0 height 9
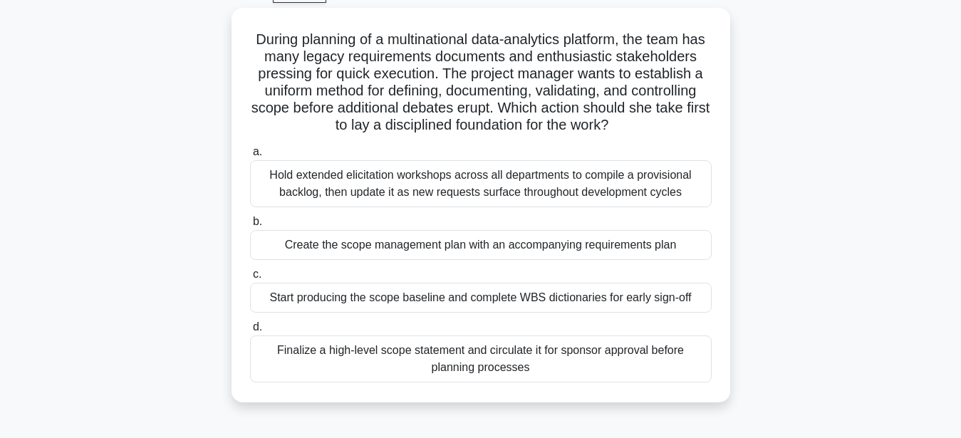
scroll to position [73, 0]
click at [576, 243] on div "Create the scope management plan with an accompanying requirements plan" at bounding box center [481, 244] width 462 height 30
click at [250, 226] on input "b. Create the scope management plan with an accompanying requirements plan" at bounding box center [250, 221] width 0 height 9
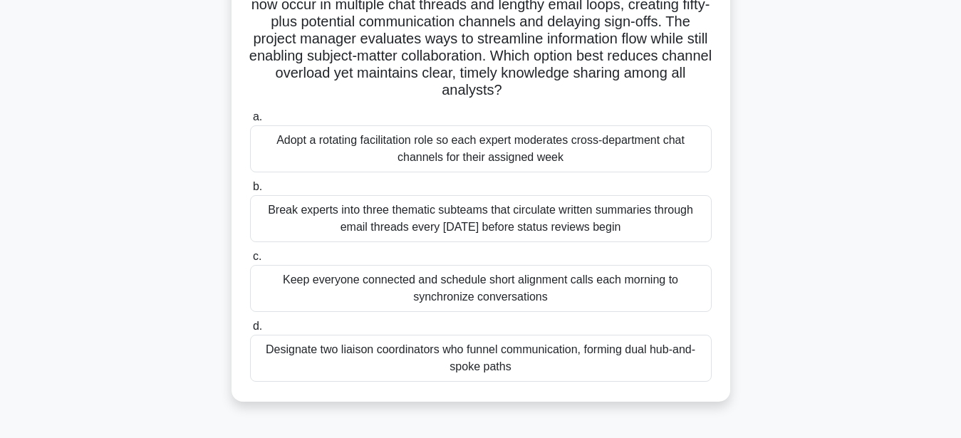
scroll to position [145, 0]
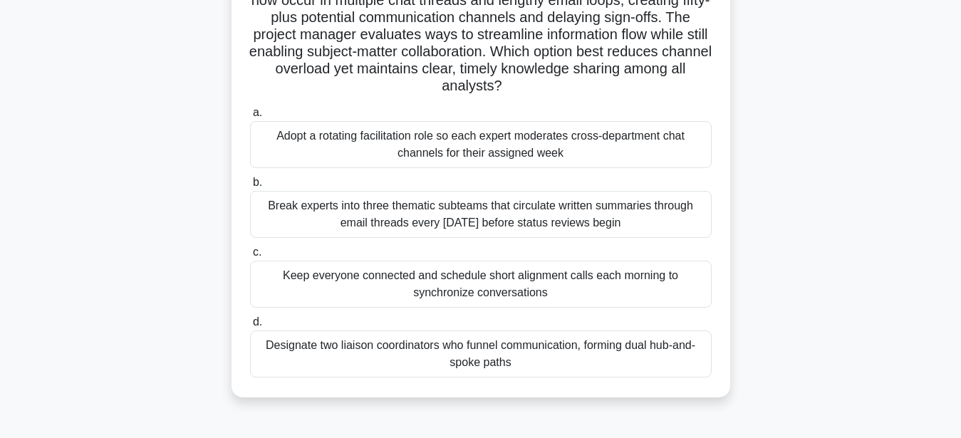
click at [646, 368] on div "Designate two liaison coordinators who funnel communication, forming dual hub-a…" at bounding box center [481, 354] width 462 height 47
click at [250, 327] on input "d. Designate two liaison coordinators who funnel communication, forming dual hu…" at bounding box center [250, 322] width 0 height 9
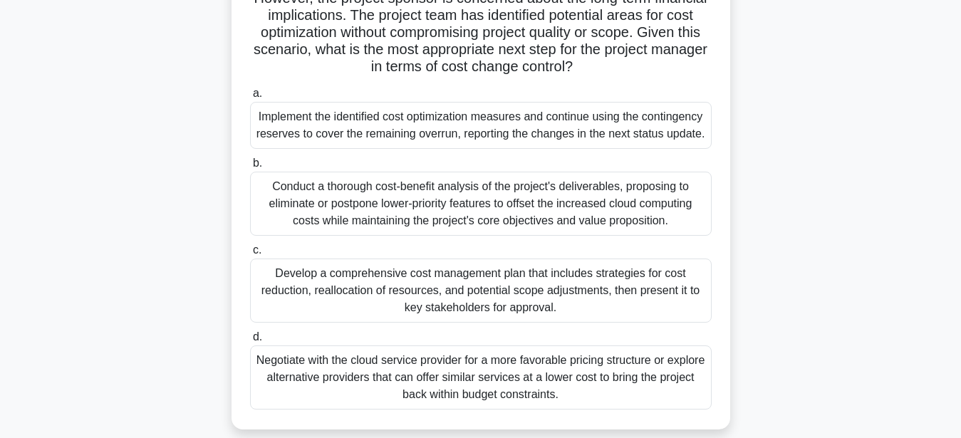
scroll to position [218, 0]
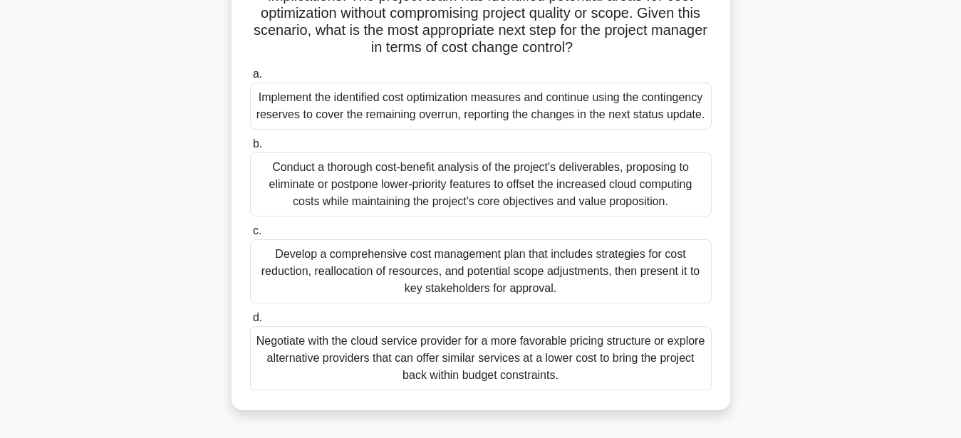
click at [474, 393] on div "a. Implement the identified cost optimization measures and continue using the c…" at bounding box center [481, 228] width 479 height 331
click at [686, 343] on div "Negotiate with the cloud service provider for a more favorable pricing structur…" at bounding box center [481, 358] width 462 height 64
click at [250, 323] on input "d. Negotiate with the cloud service provider for a more favorable pricing struc…" at bounding box center [250, 318] width 0 height 9
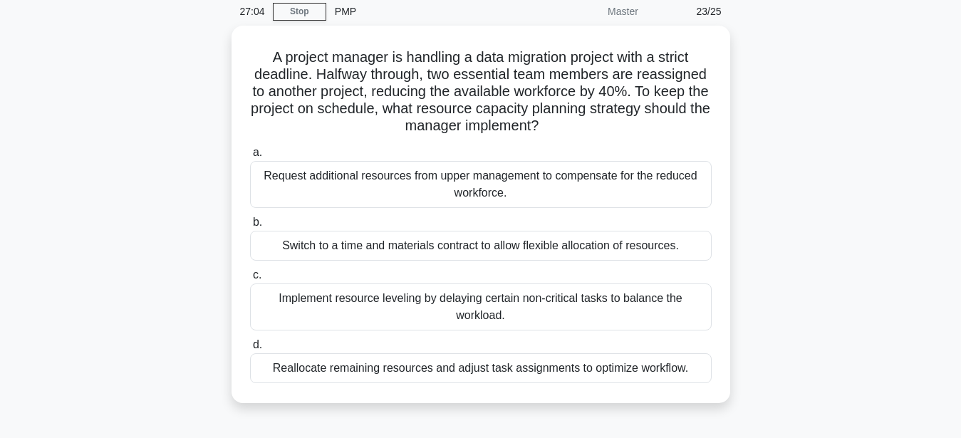
scroll to position [73, 0]
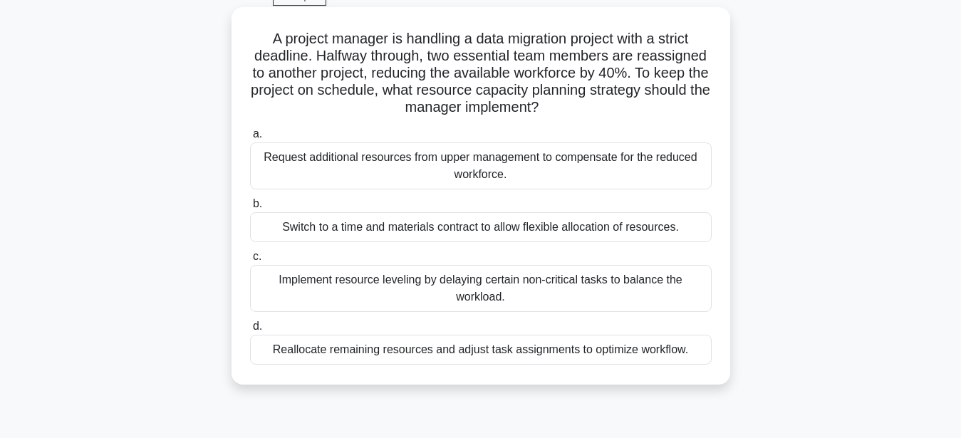
click at [487, 279] on div "Implement resource leveling by delaying certain non-critical tasks to balance t…" at bounding box center [481, 288] width 462 height 47
click at [250, 261] on input "c. Implement resource leveling by delaying certain non-critical tasks to balanc…" at bounding box center [250, 256] width 0 height 9
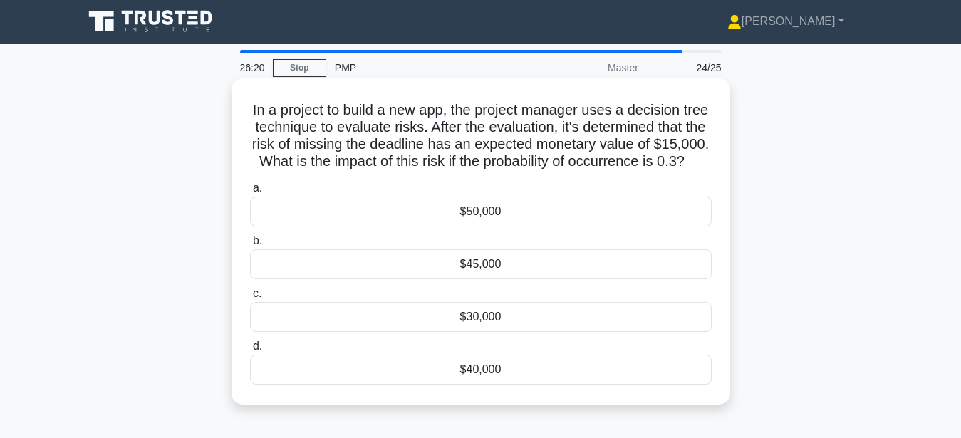
scroll to position [0, 0]
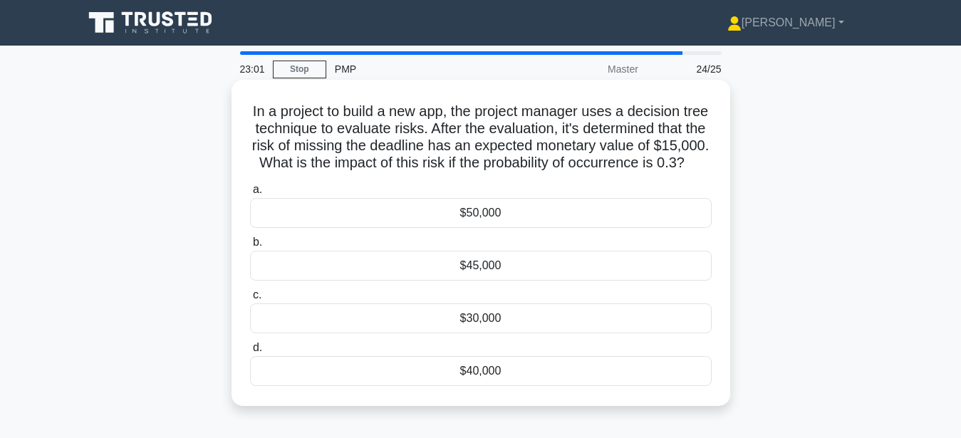
click at [431, 271] on div "$45,000" at bounding box center [481, 266] width 462 height 30
click at [250, 247] on input "b. $45,000" at bounding box center [250, 242] width 0 height 9
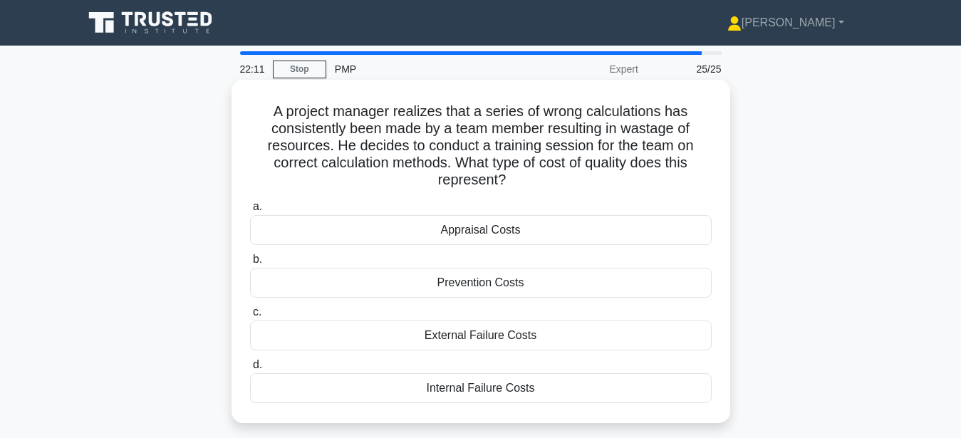
click at [551, 389] on div "Internal Failure Costs" at bounding box center [481, 388] width 462 height 30
click at [250, 370] on input "d. Internal Failure Costs" at bounding box center [250, 365] width 0 height 9
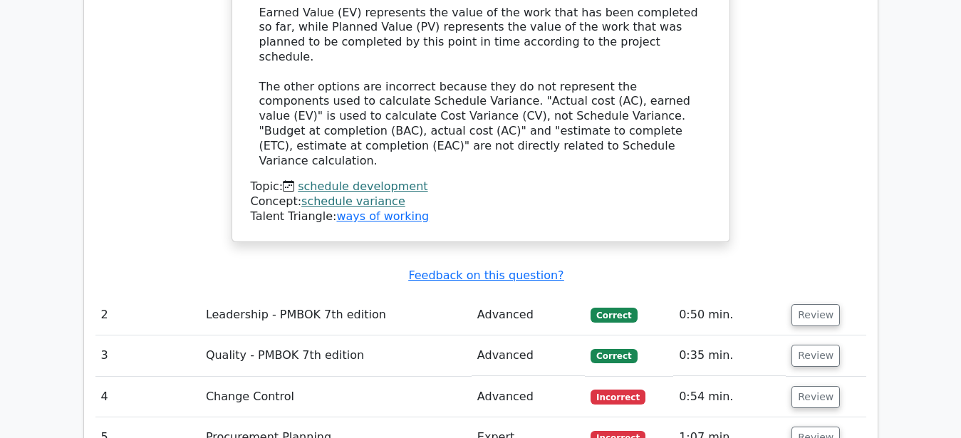
scroll to position [1817, 0]
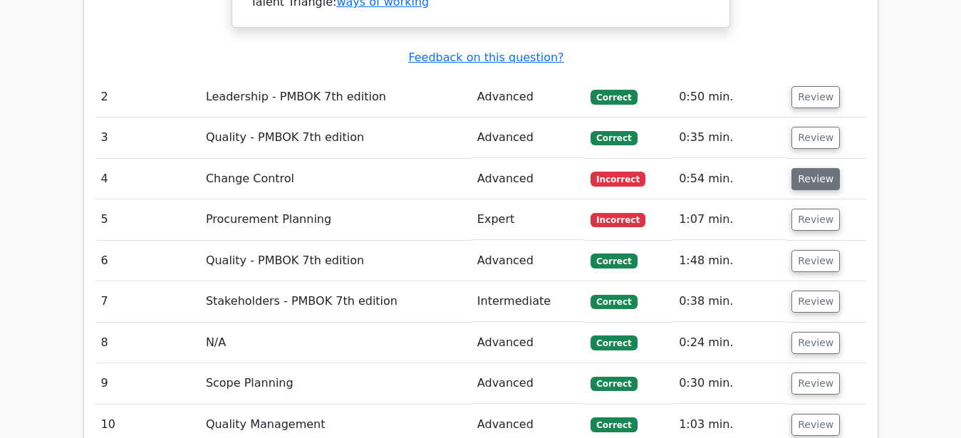
click at [819, 168] on button "Review" at bounding box center [816, 179] width 48 height 22
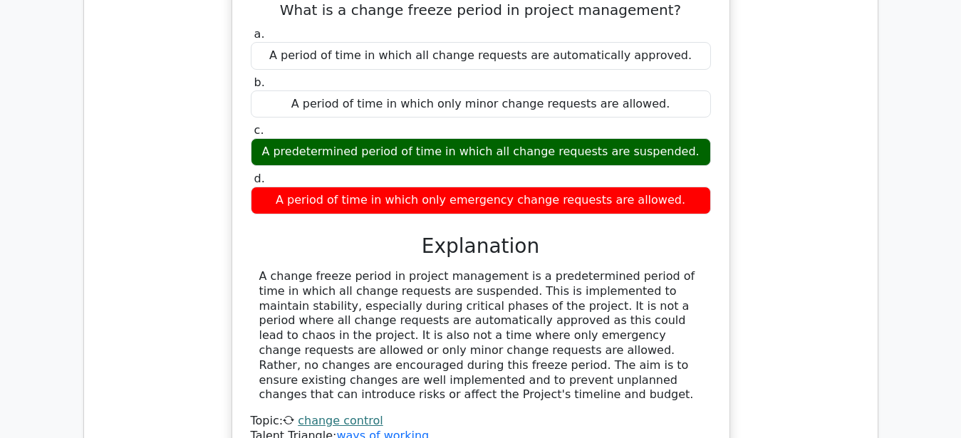
scroll to position [2326, 0]
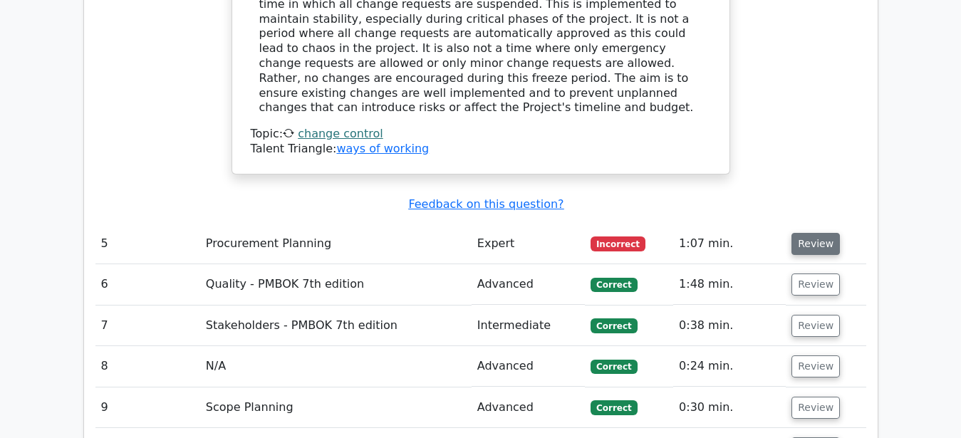
click at [813, 233] on button "Review" at bounding box center [816, 244] width 48 height 22
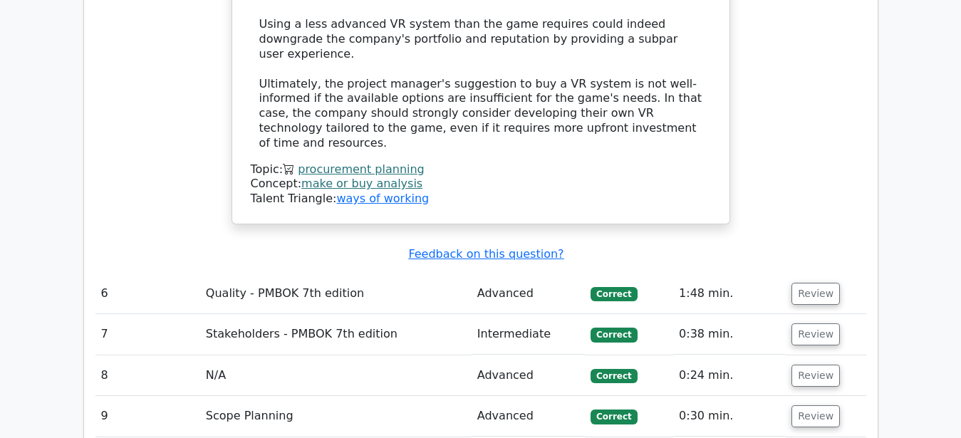
scroll to position [3416, 0]
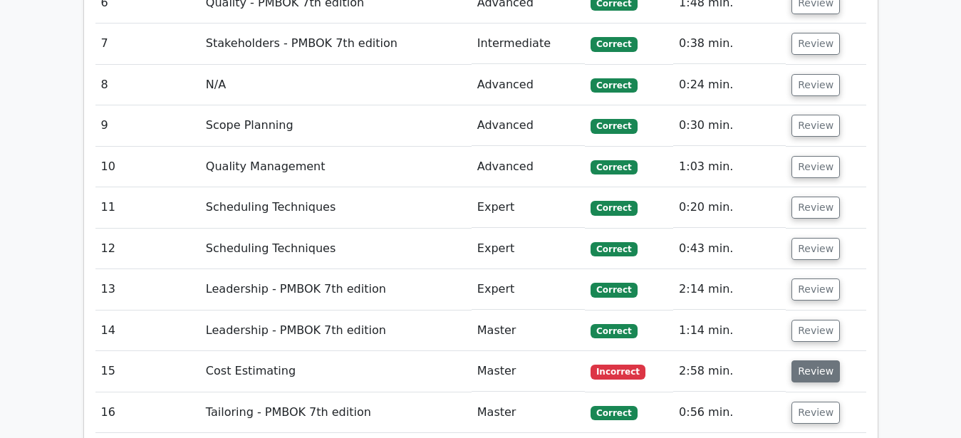
click at [810, 361] on button "Review" at bounding box center [816, 372] width 48 height 22
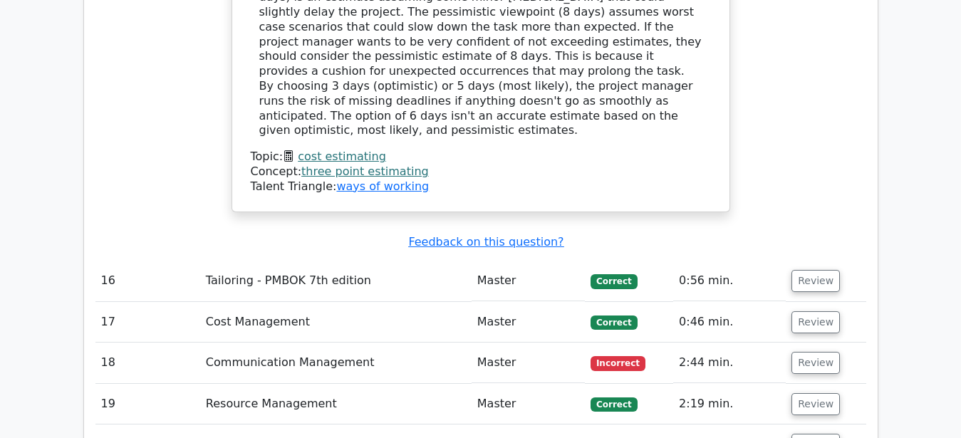
scroll to position [4215, 0]
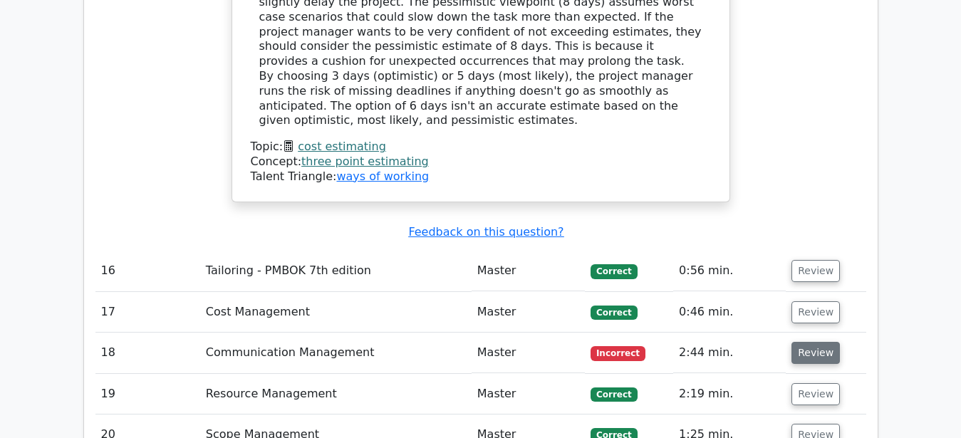
click at [826, 342] on button "Review" at bounding box center [816, 353] width 48 height 22
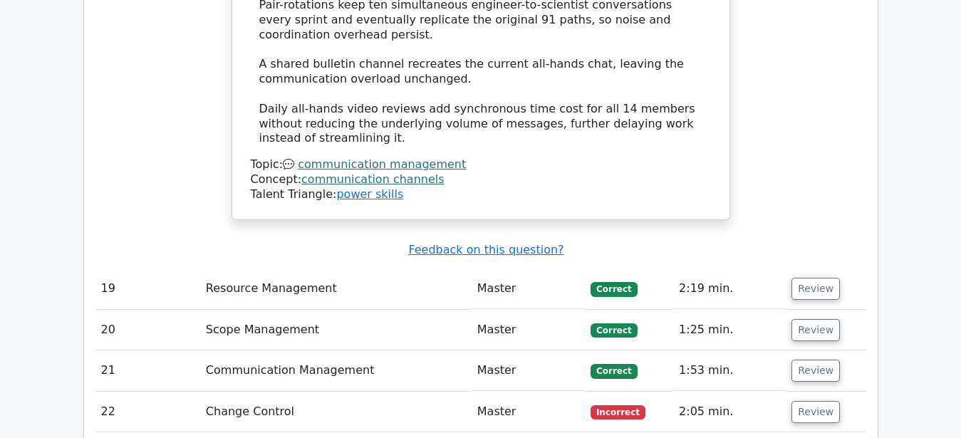
scroll to position [5233, 0]
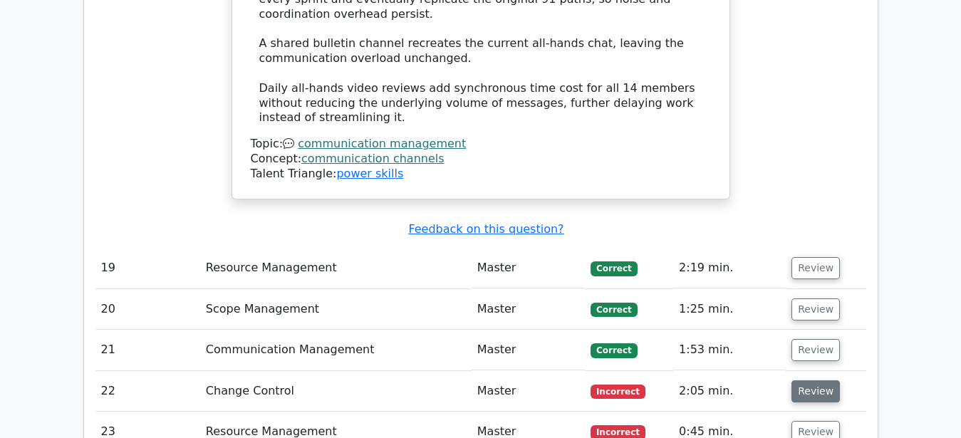
click at [819, 380] on button "Review" at bounding box center [816, 391] width 48 height 22
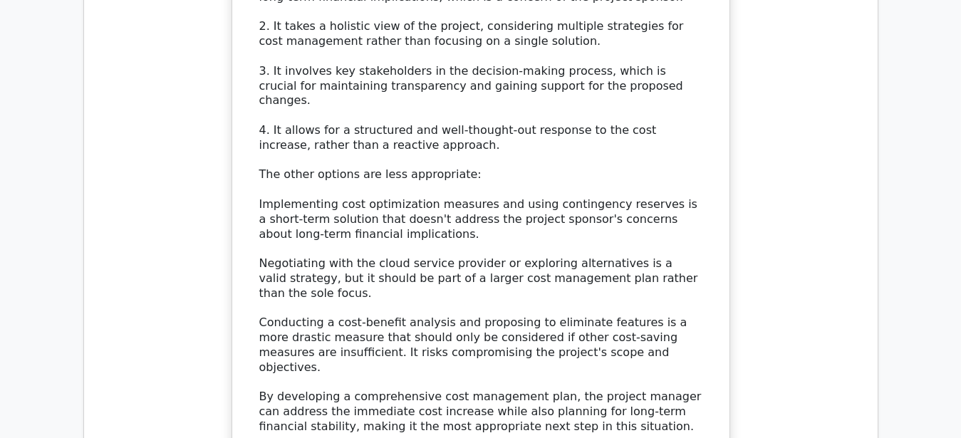
scroll to position [6396, 0]
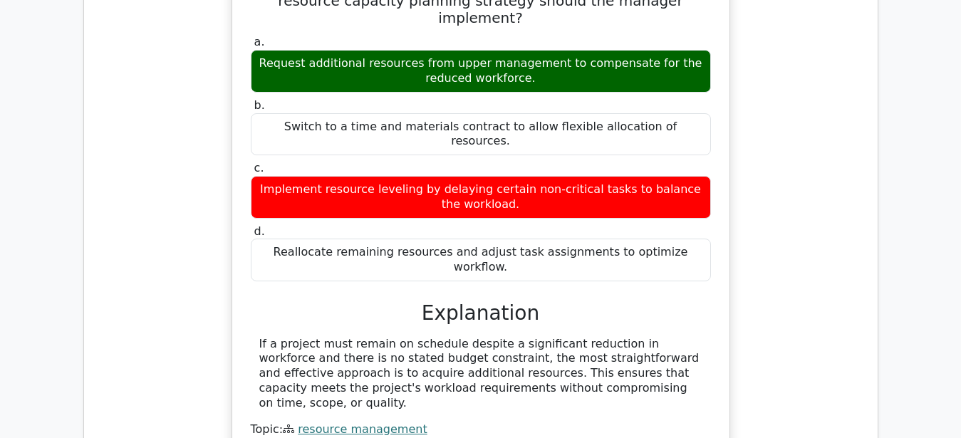
scroll to position [7063, 0]
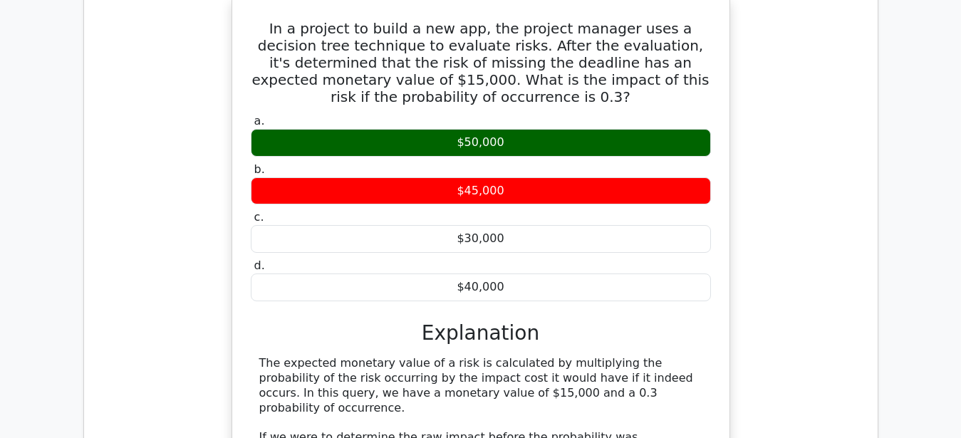
scroll to position [7717, 0]
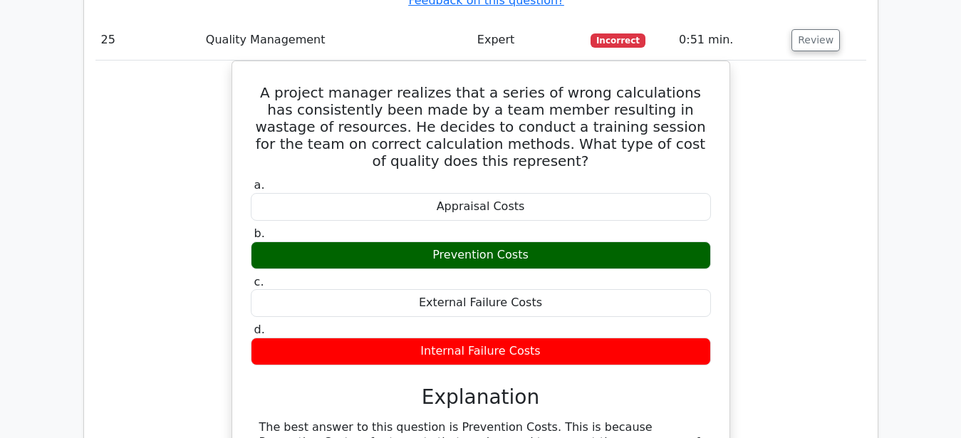
scroll to position [8423, 0]
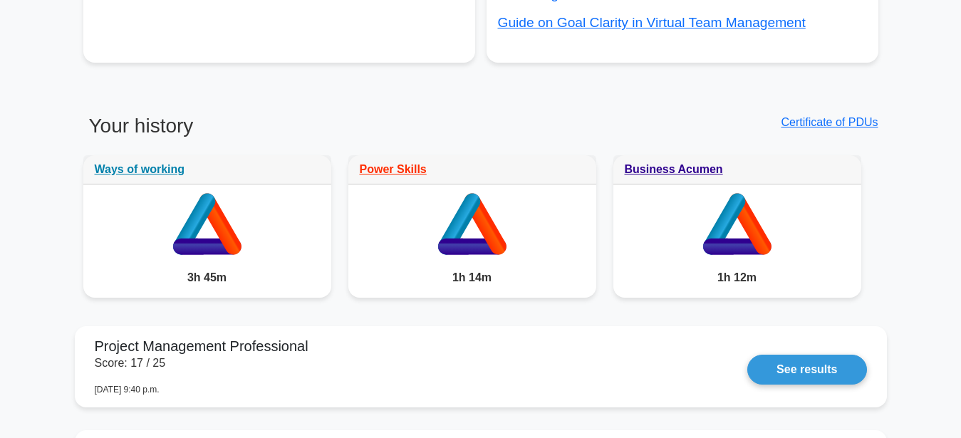
scroll to position [799, 0]
